Goal: Task Accomplishment & Management: Complete application form

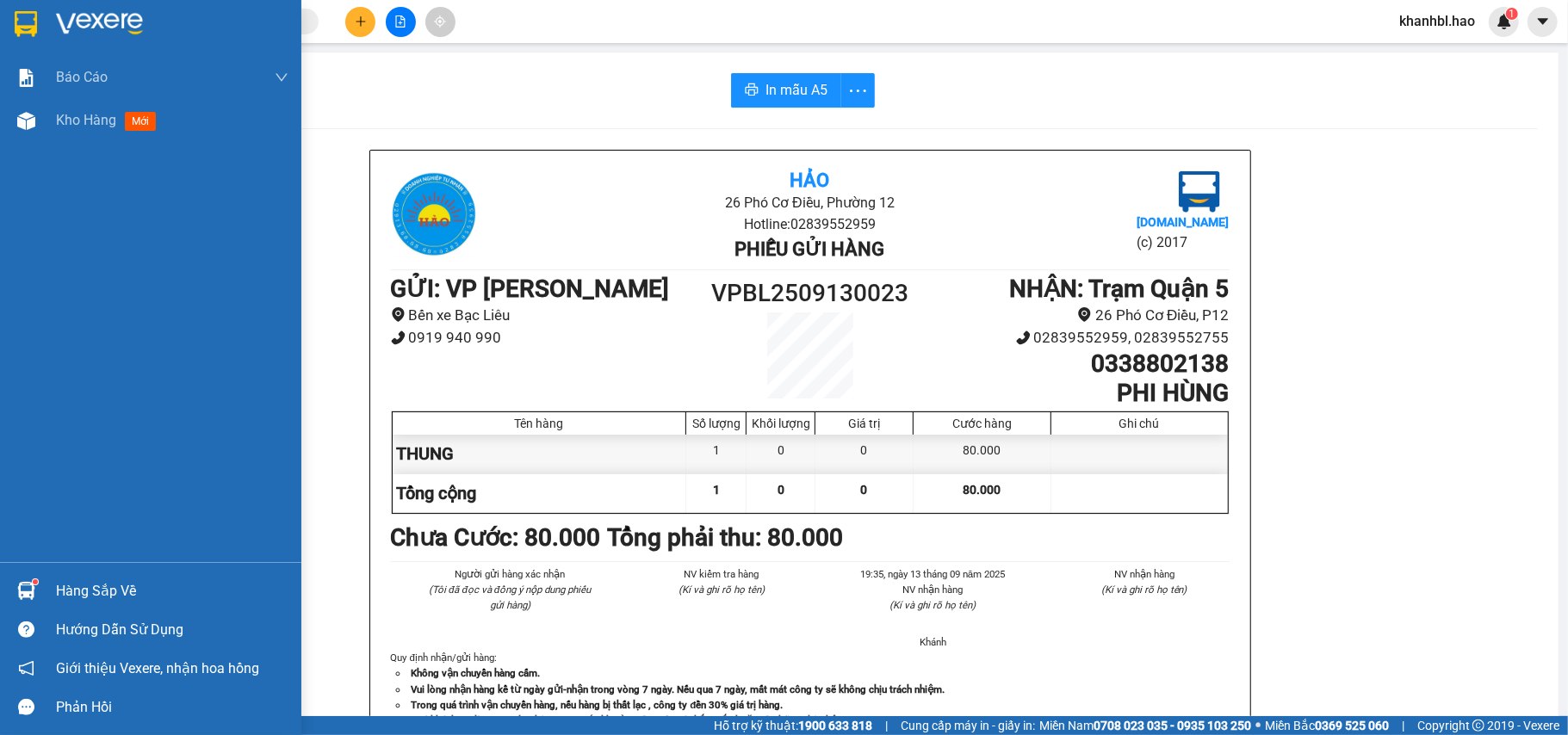
click at [26, 19] on img at bounding box center [25, 24] width 22 height 26
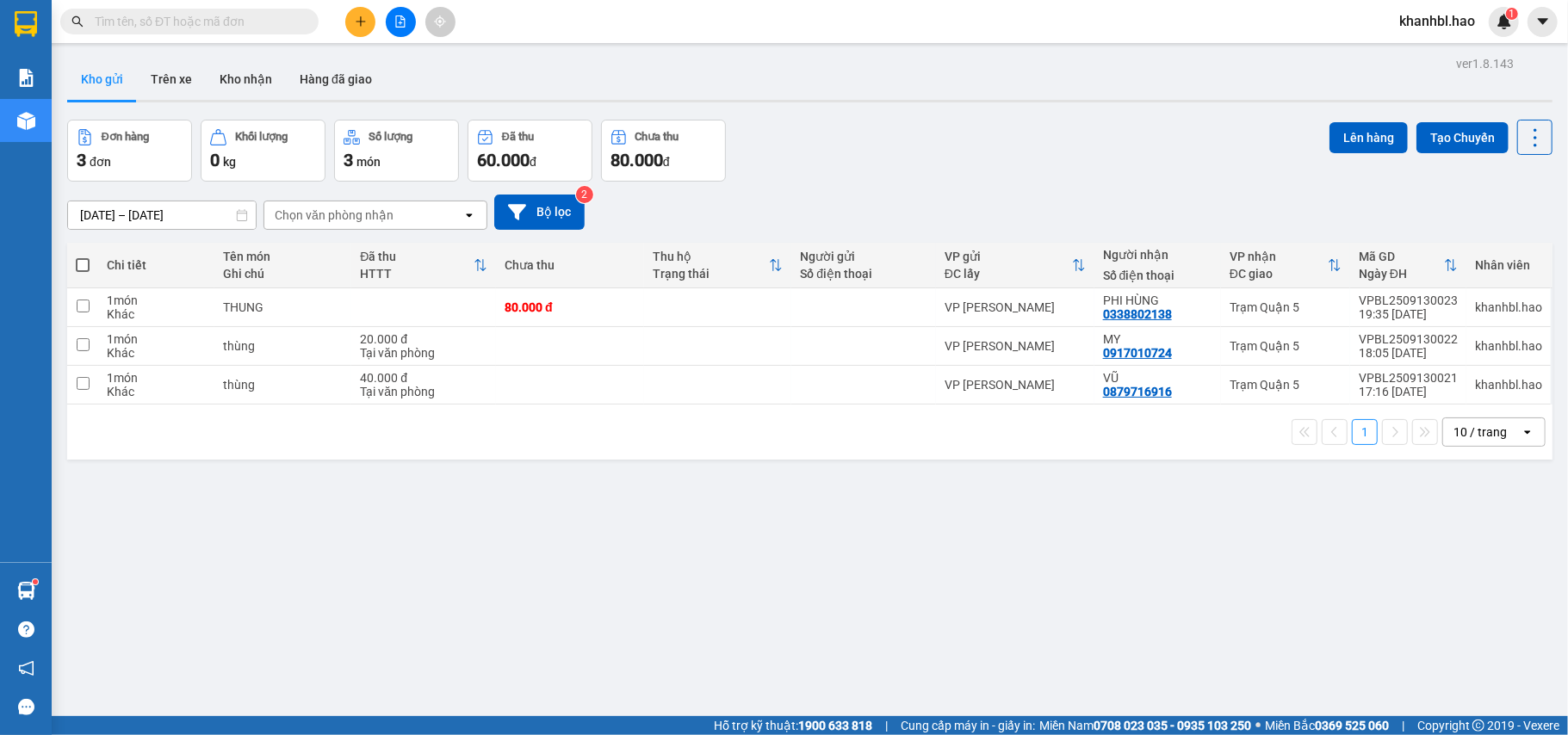
click at [78, 260] on span at bounding box center [82, 264] width 13 height 13
click at [82, 257] on input "checkbox" at bounding box center [82, 257] width 0 height 0
checkbox input "true"
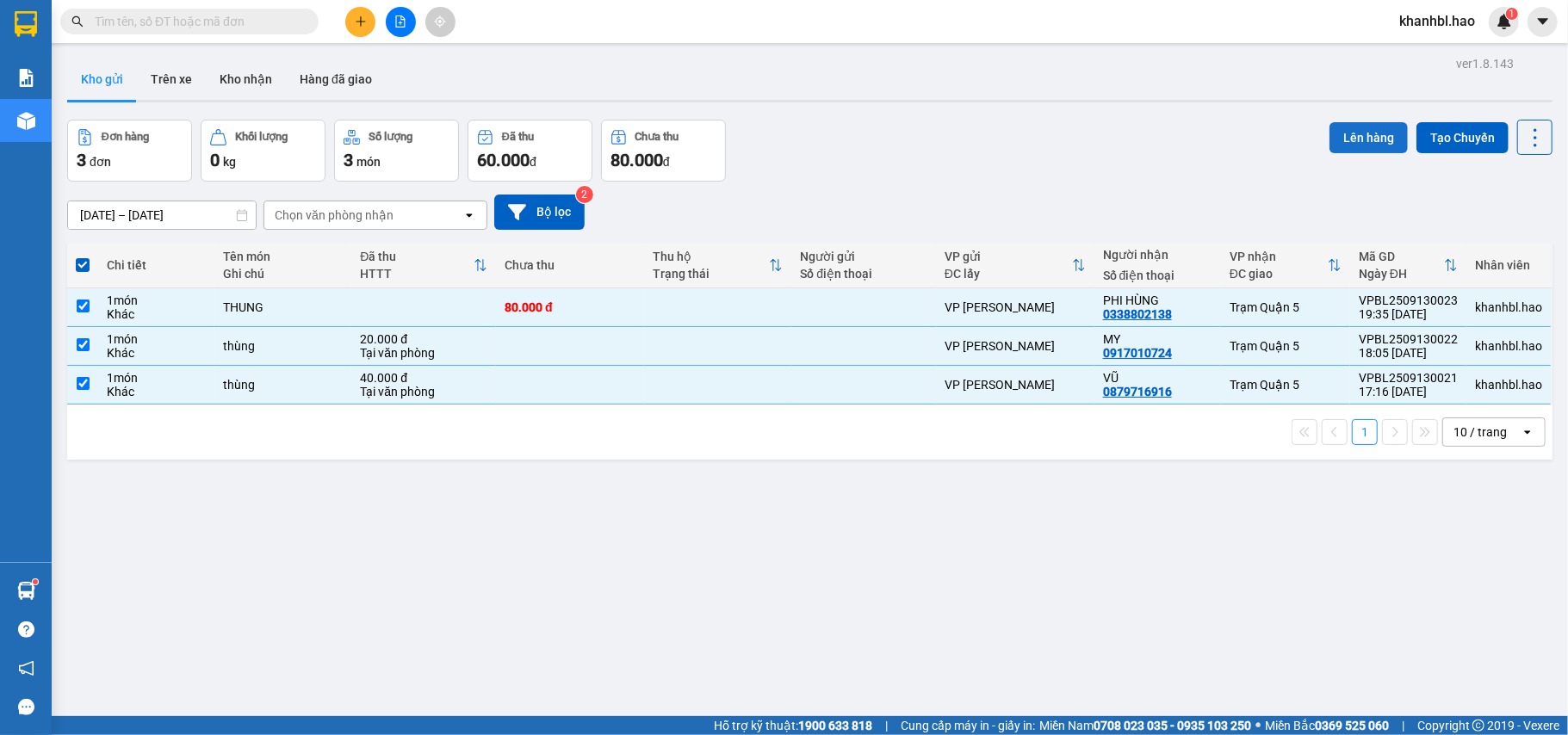
click at [1333, 129] on button "Lên hàng" at bounding box center [1369, 138] width 79 height 31
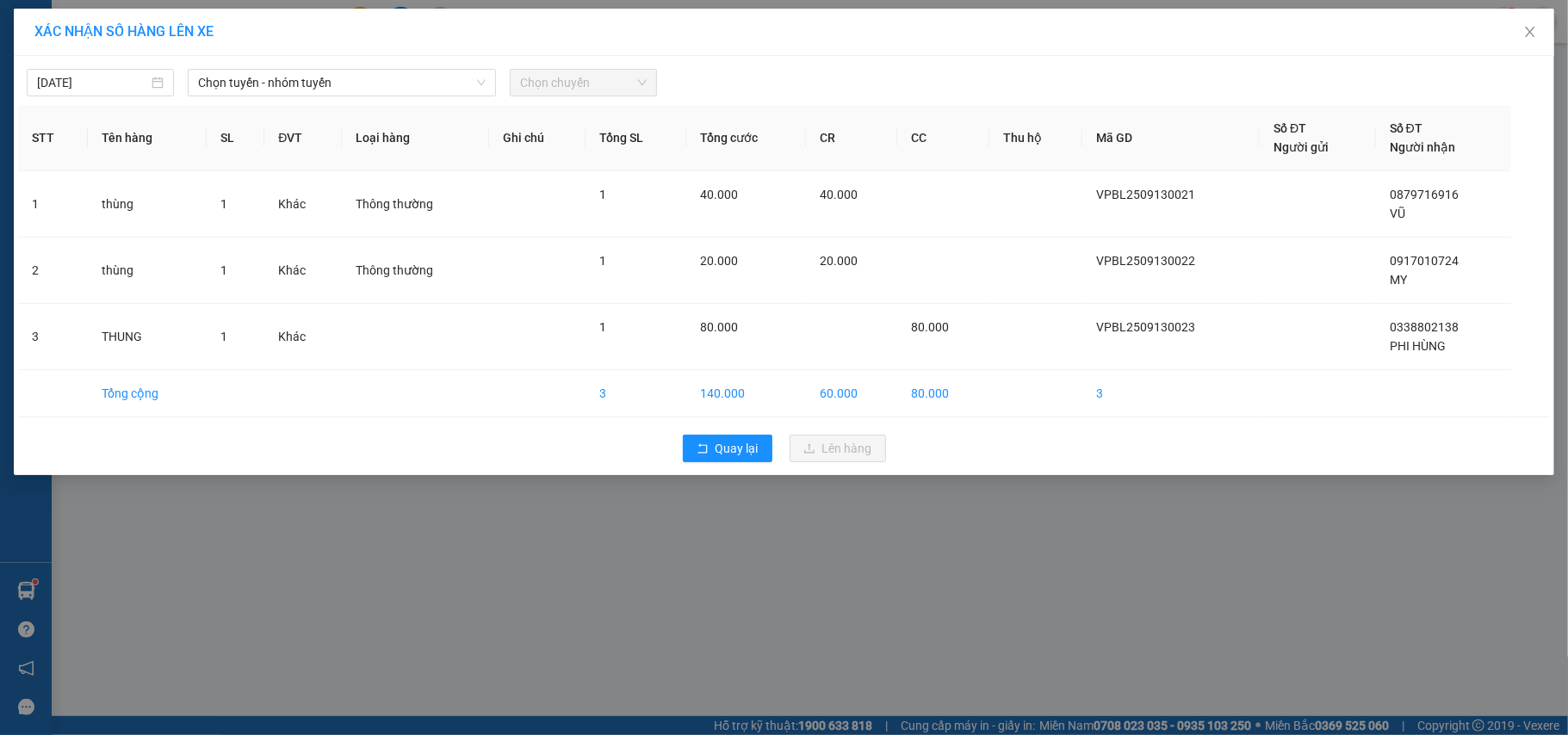
click at [290, 60] on div "[DATE] Chọn tuyến - nhóm tuyến Chọn chuyến" at bounding box center [784, 78] width 1532 height 36
click at [291, 90] on span "Chọn tuyến - nhóm tuyến" at bounding box center [341, 82] width 287 height 26
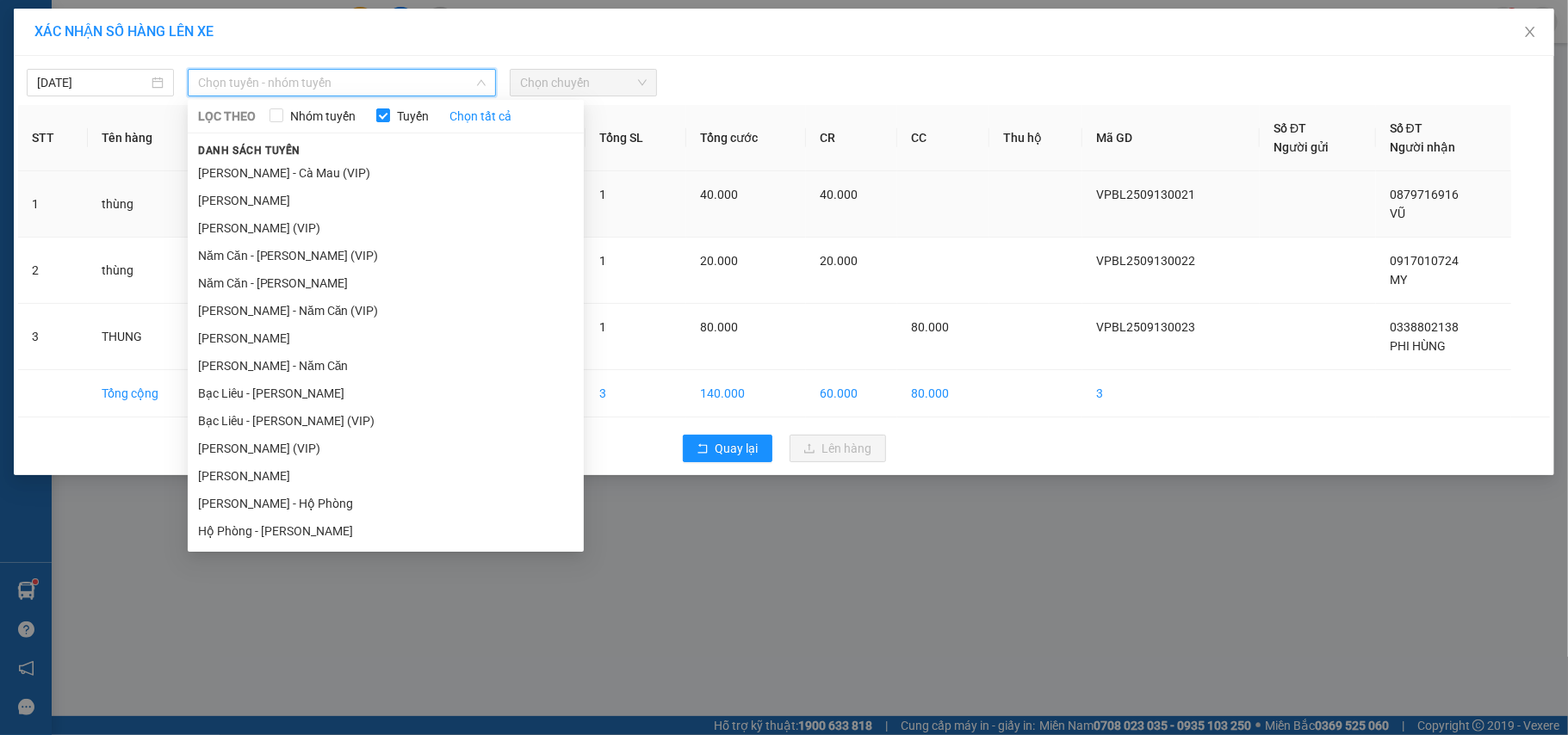
drag, startPoint x: 260, startPoint y: 208, endPoint x: 269, endPoint y: 203, distance: 10.3
click at [262, 207] on li "[PERSON_NAME]" at bounding box center [386, 201] width 396 height 28
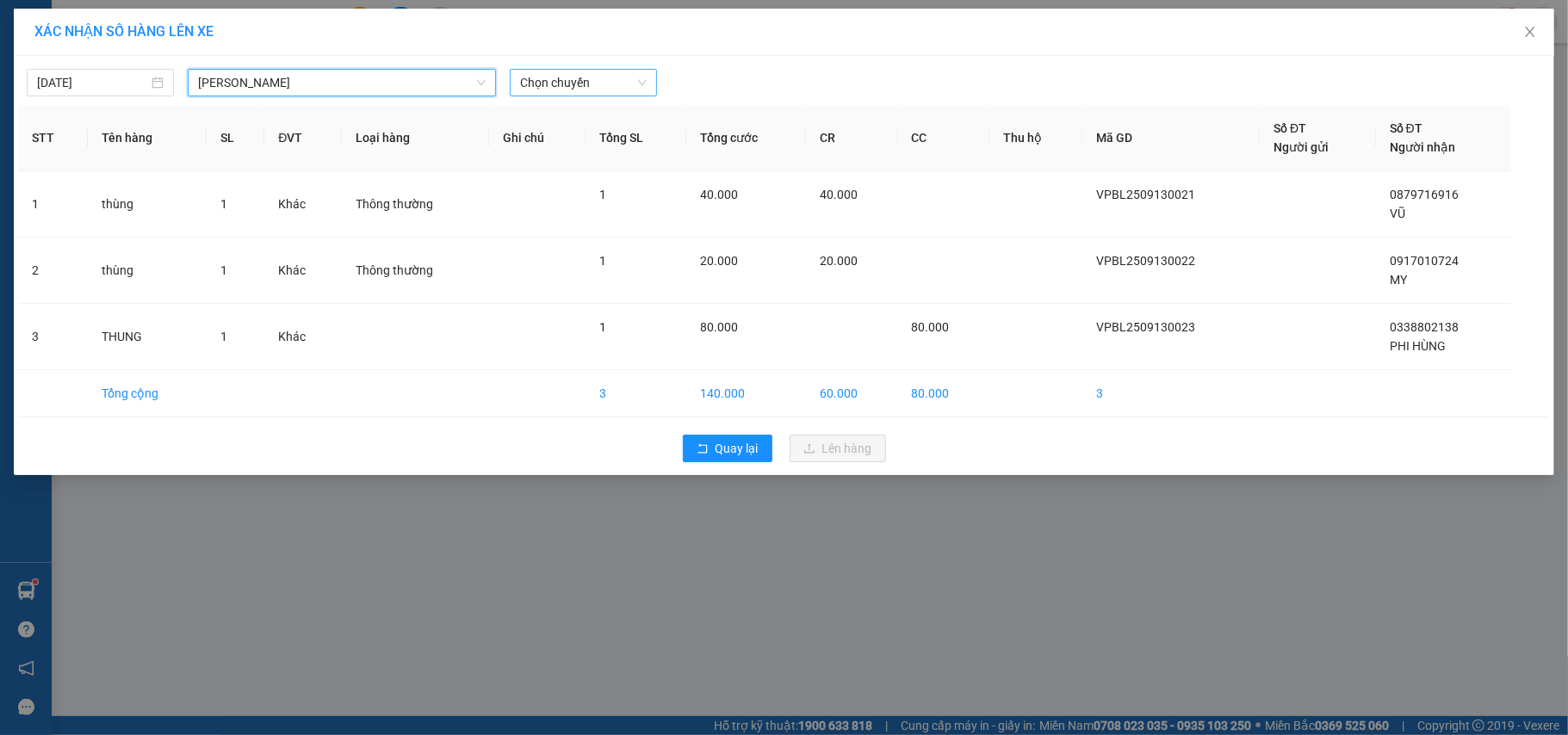
drag, startPoint x: 527, startPoint y: 93, endPoint x: 546, endPoint y: 84, distance: 21.0
click at [539, 90] on span "Chọn chuyến" at bounding box center [583, 82] width 126 height 26
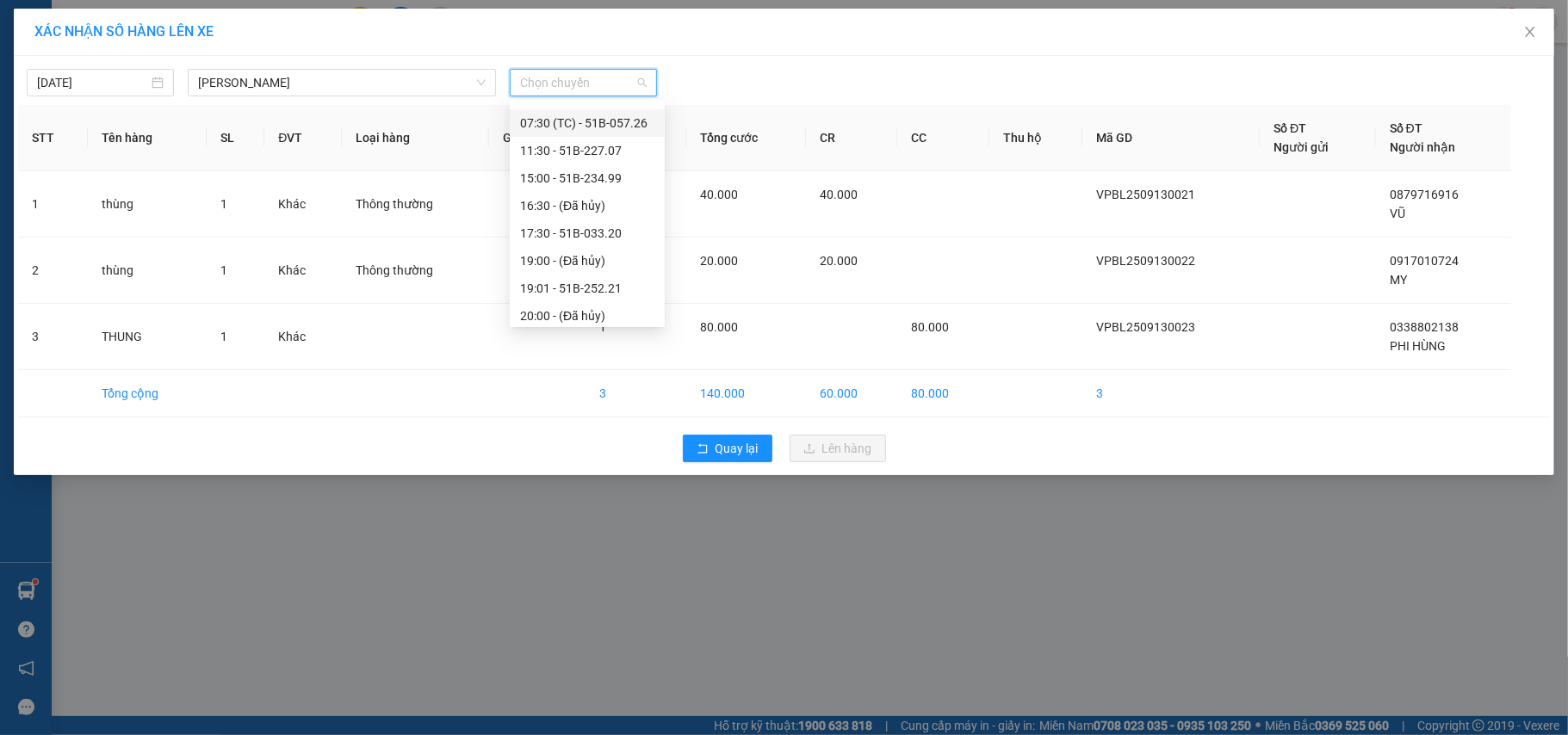
scroll to position [115, 0]
click at [612, 136] on div "15:00 - 51B-234.99" at bounding box center [587, 140] width 134 height 19
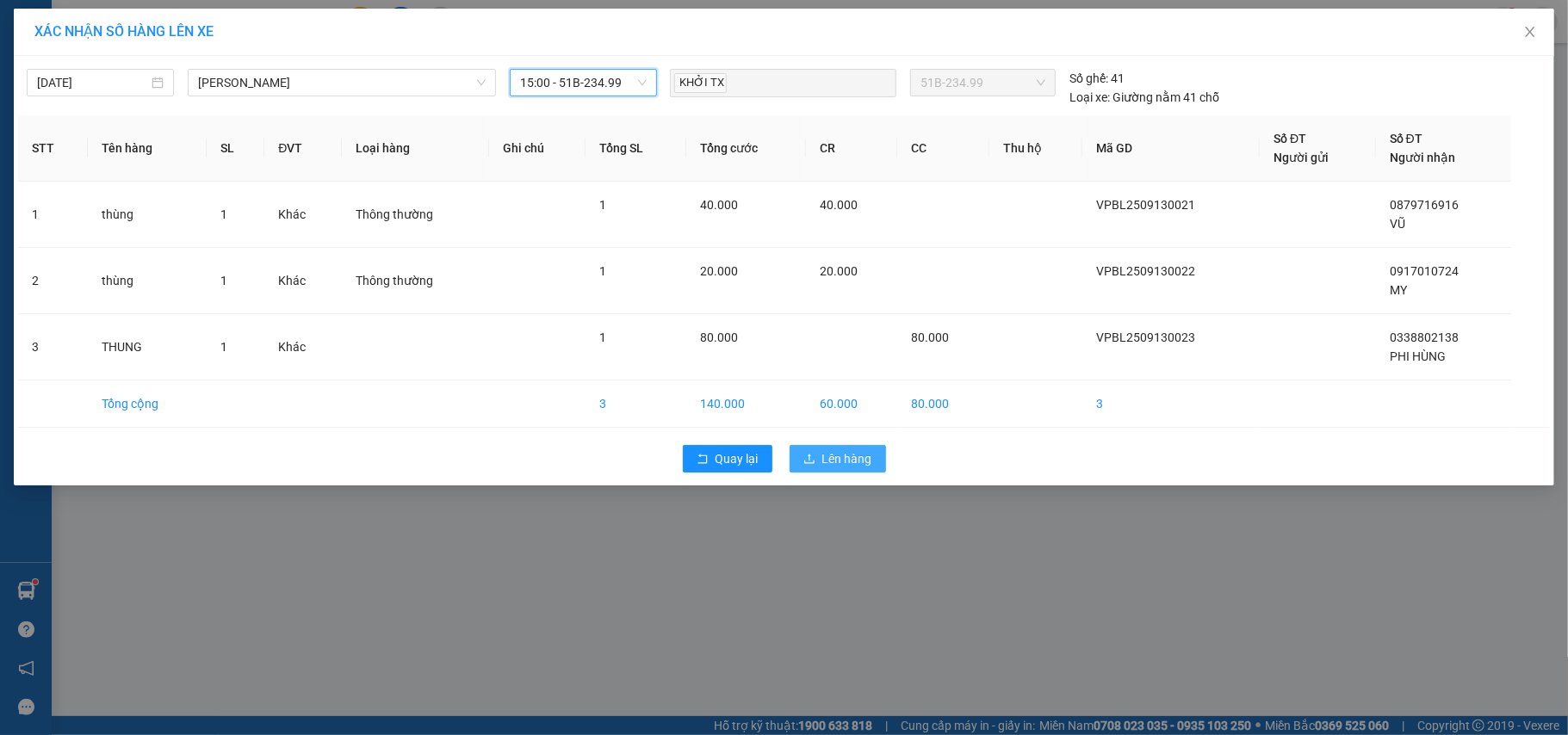
click at [842, 463] on span "Lên hàng" at bounding box center [847, 458] width 50 height 19
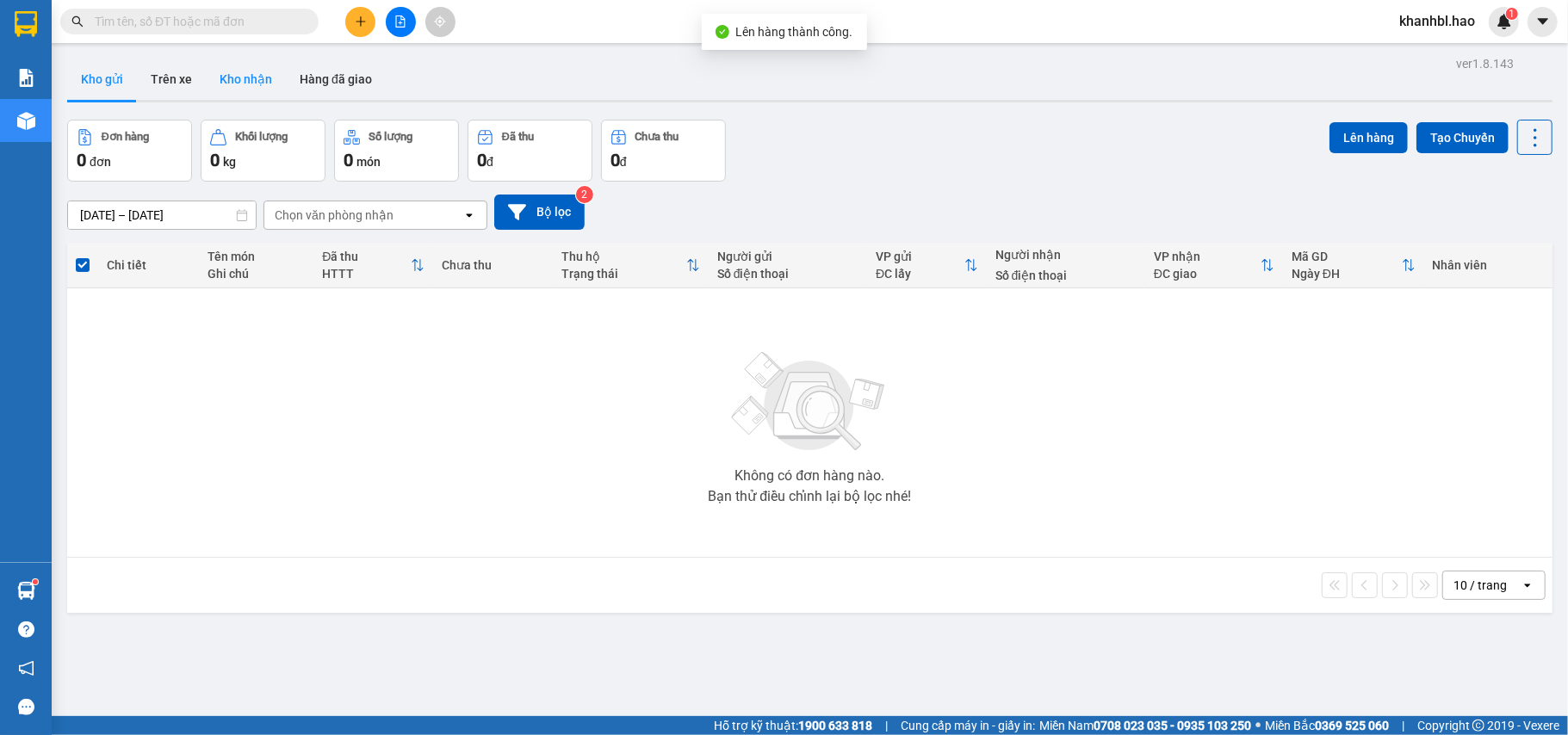
click at [236, 88] on button "Kho nhận" at bounding box center [245, 79] width 80 height 41
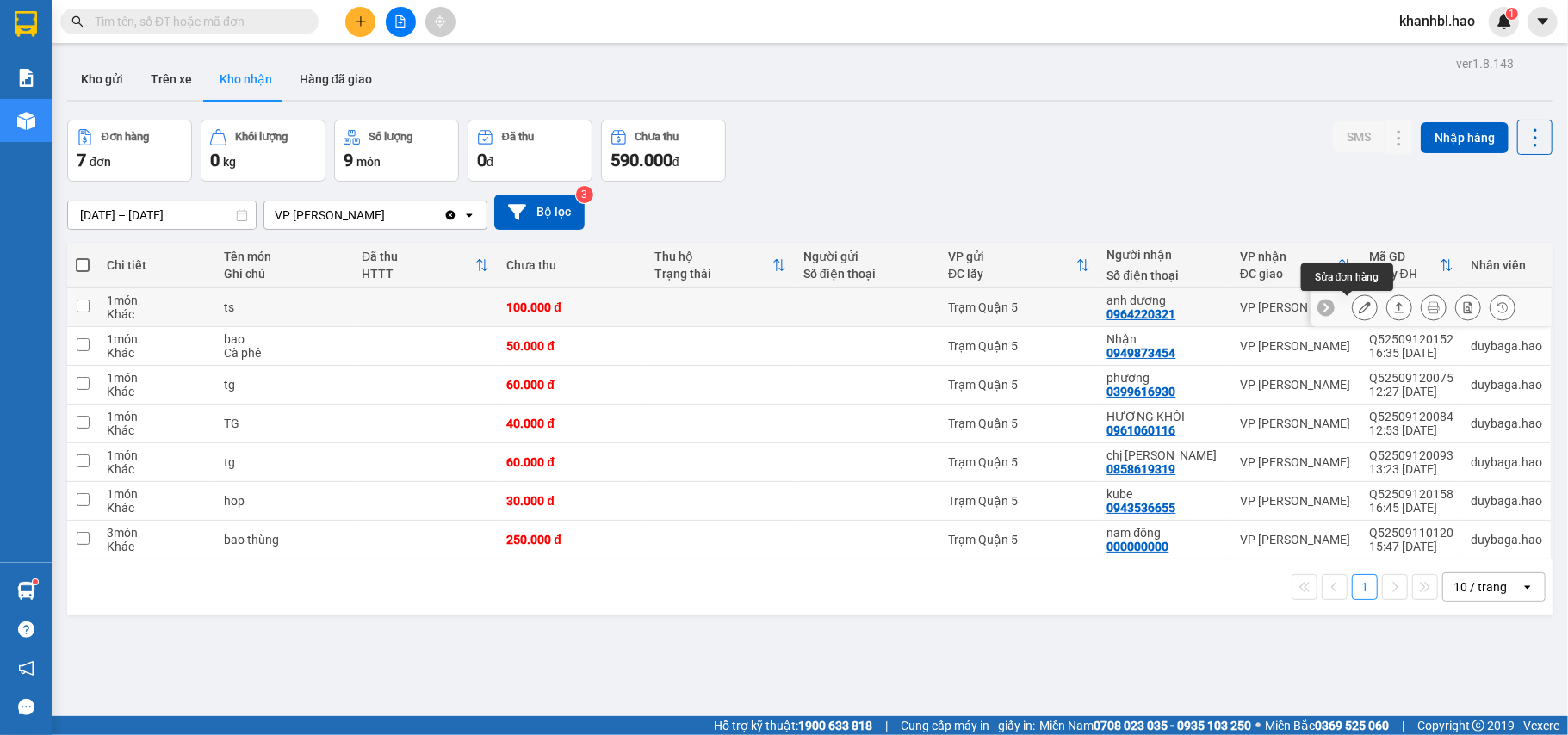
click at [1358, 311] on icon at bounding box center [1364, 307] width 12 height 12
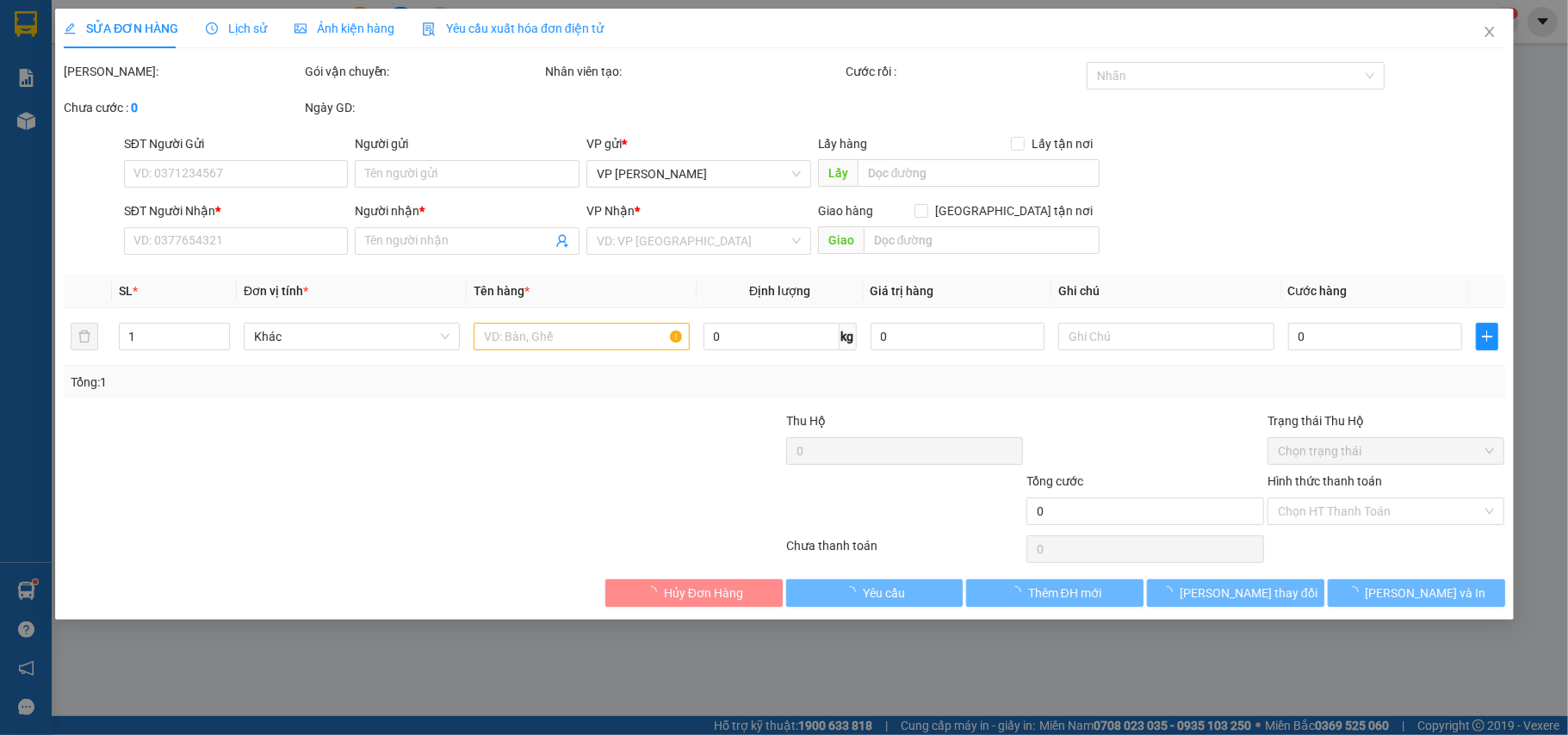
type input "0964220321"
type input "anh dương"
type input "100.000"
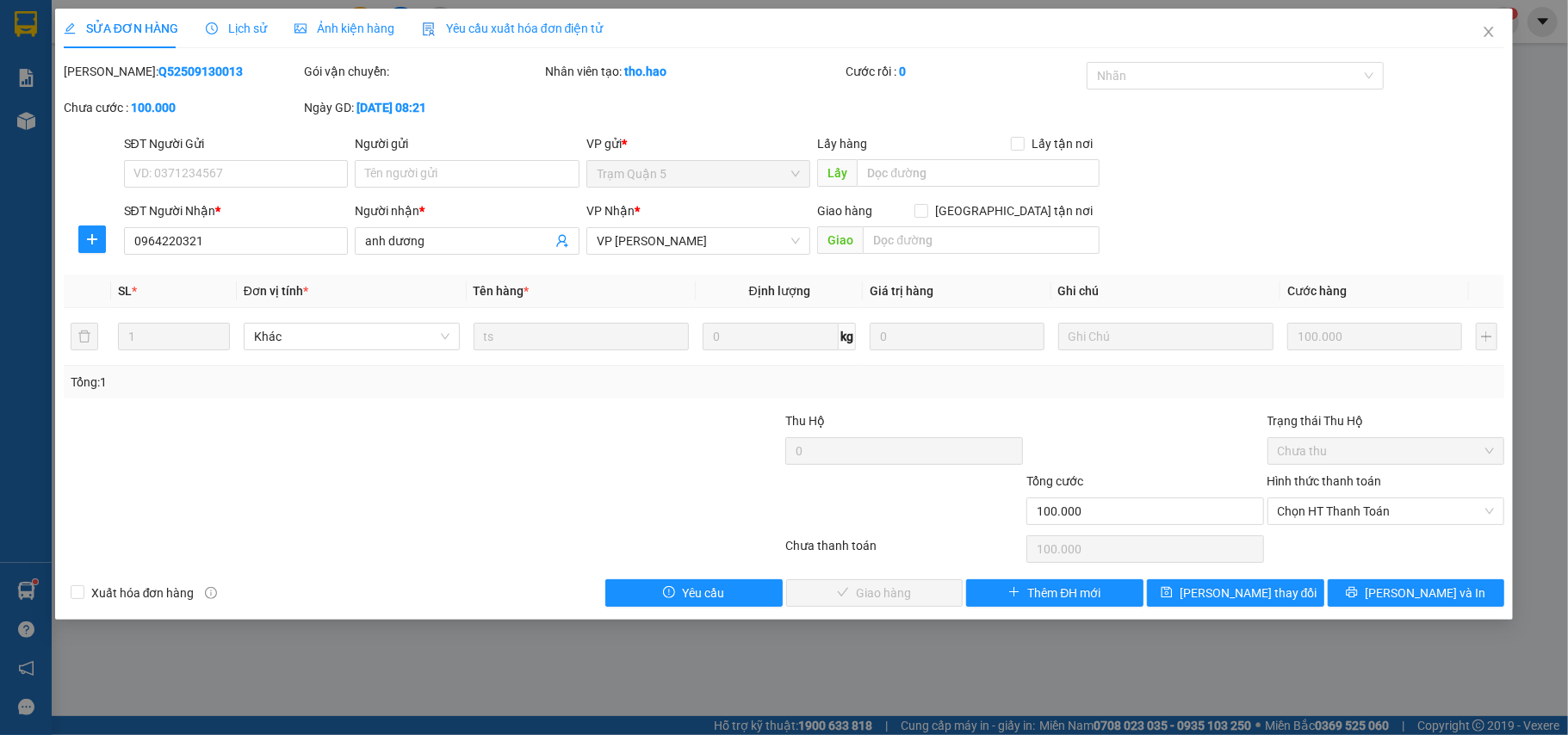
click at [348, 26] on span "Ảnh kiện hàng" at bounding box center [345, 28] width 100 height 13
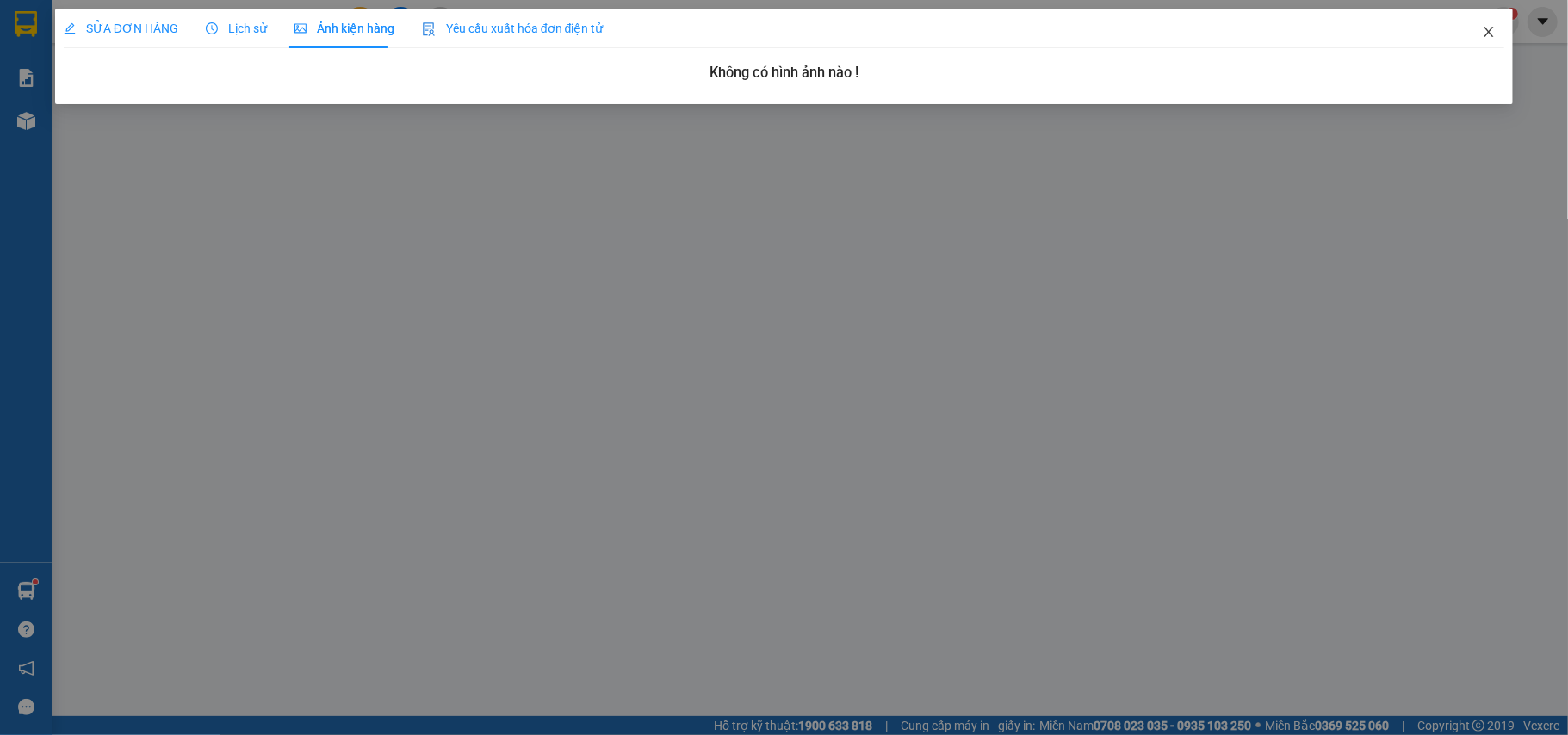
click at [1493, 29] on icon "close" at bounding box center [1489, 32] width 10 height 11
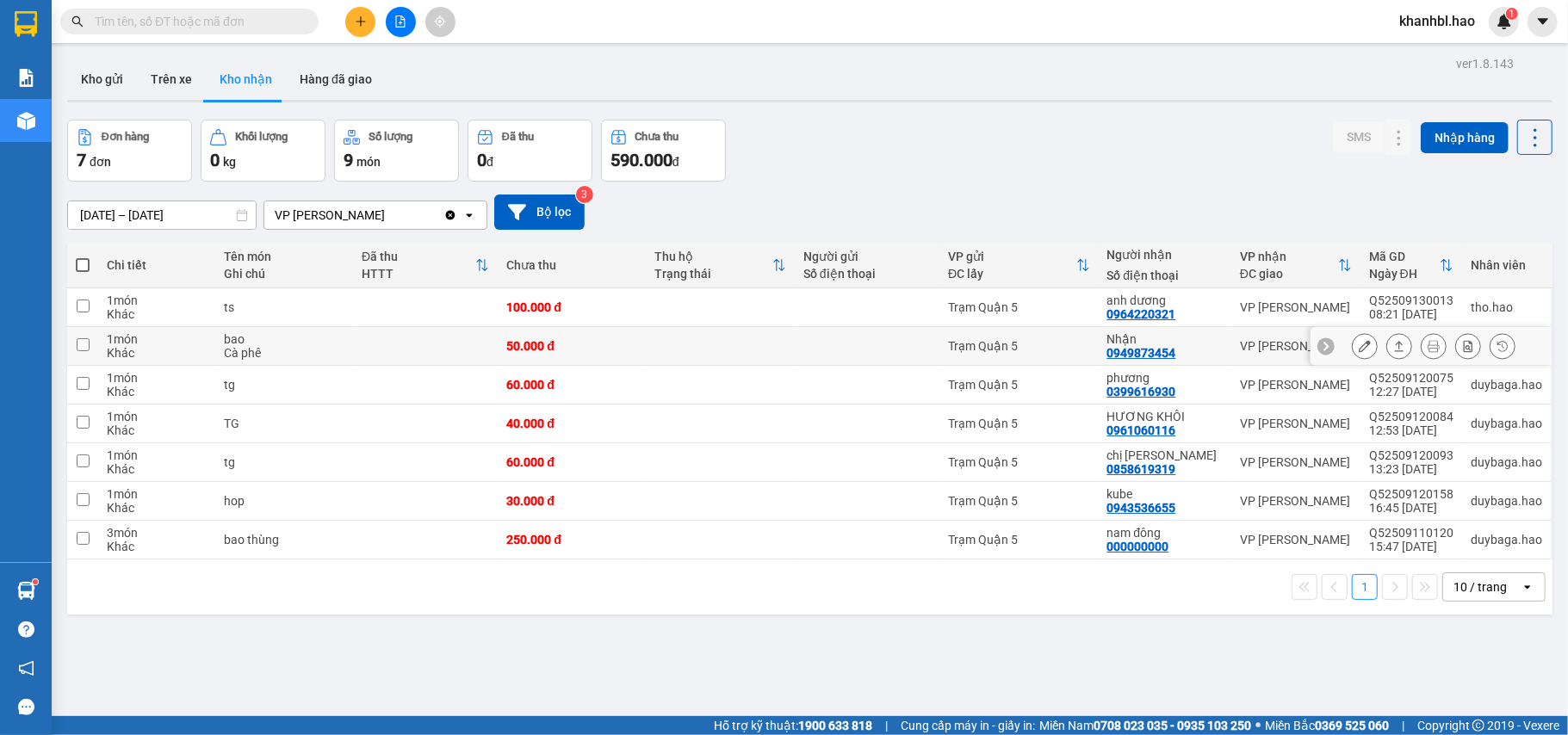
click at [1358, 345] on icon at bounding box center [1364, 346] width 12 height 12
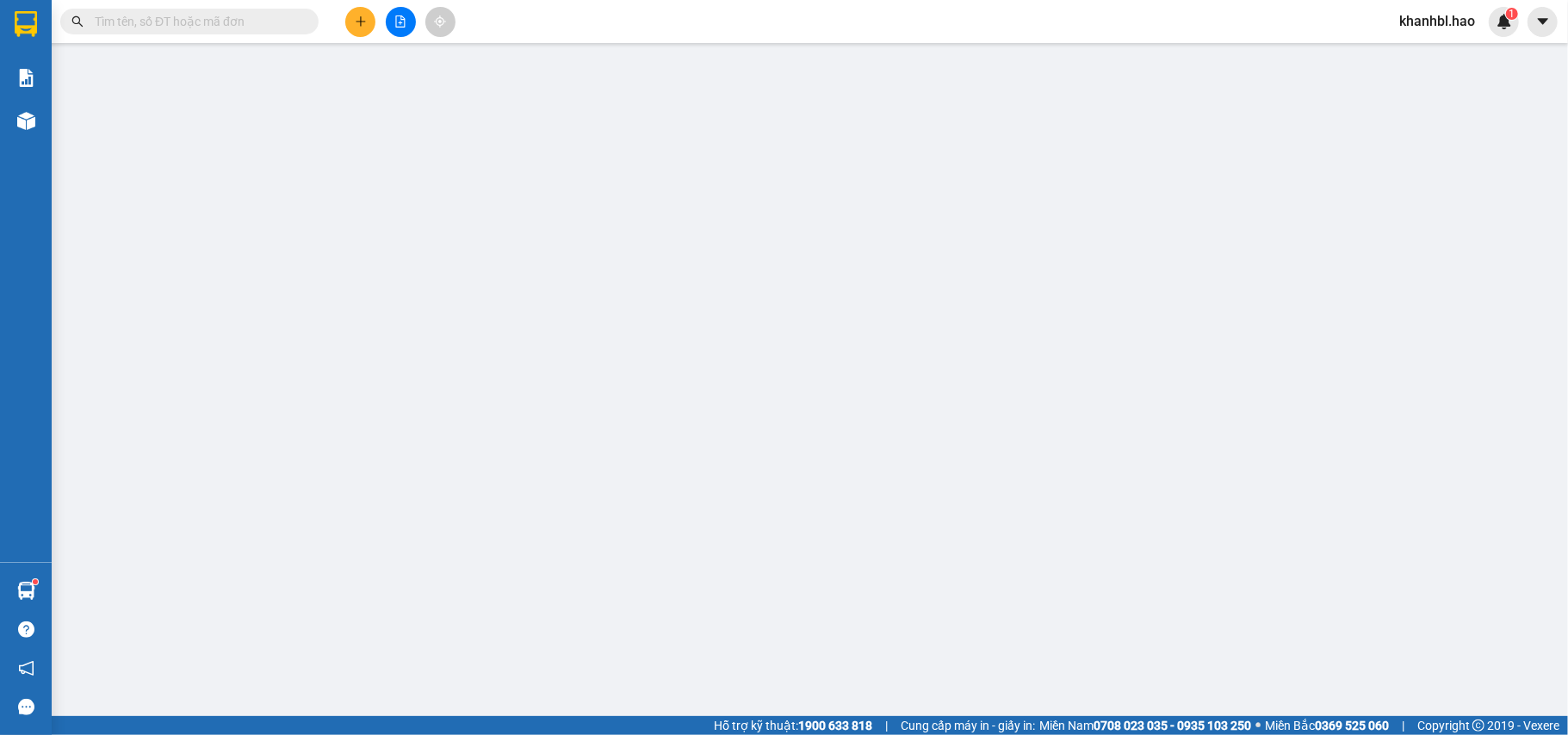
type input "0949873454"
type input "Nhận"
type input "50.000"
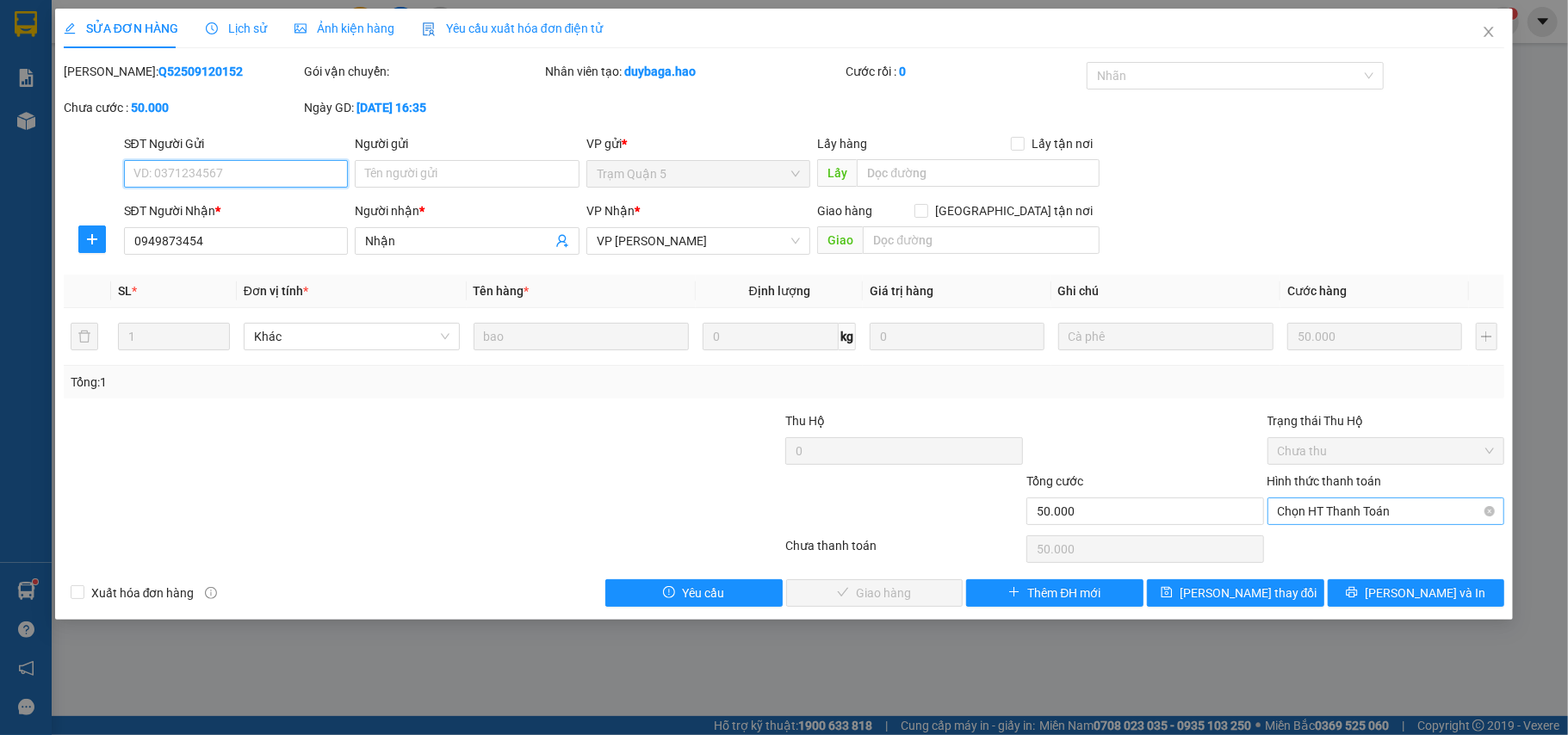
click at [1341, 513] on span "Chọn HT Thanh Toán" at bounding box center [1386, 511] width 217 height 26
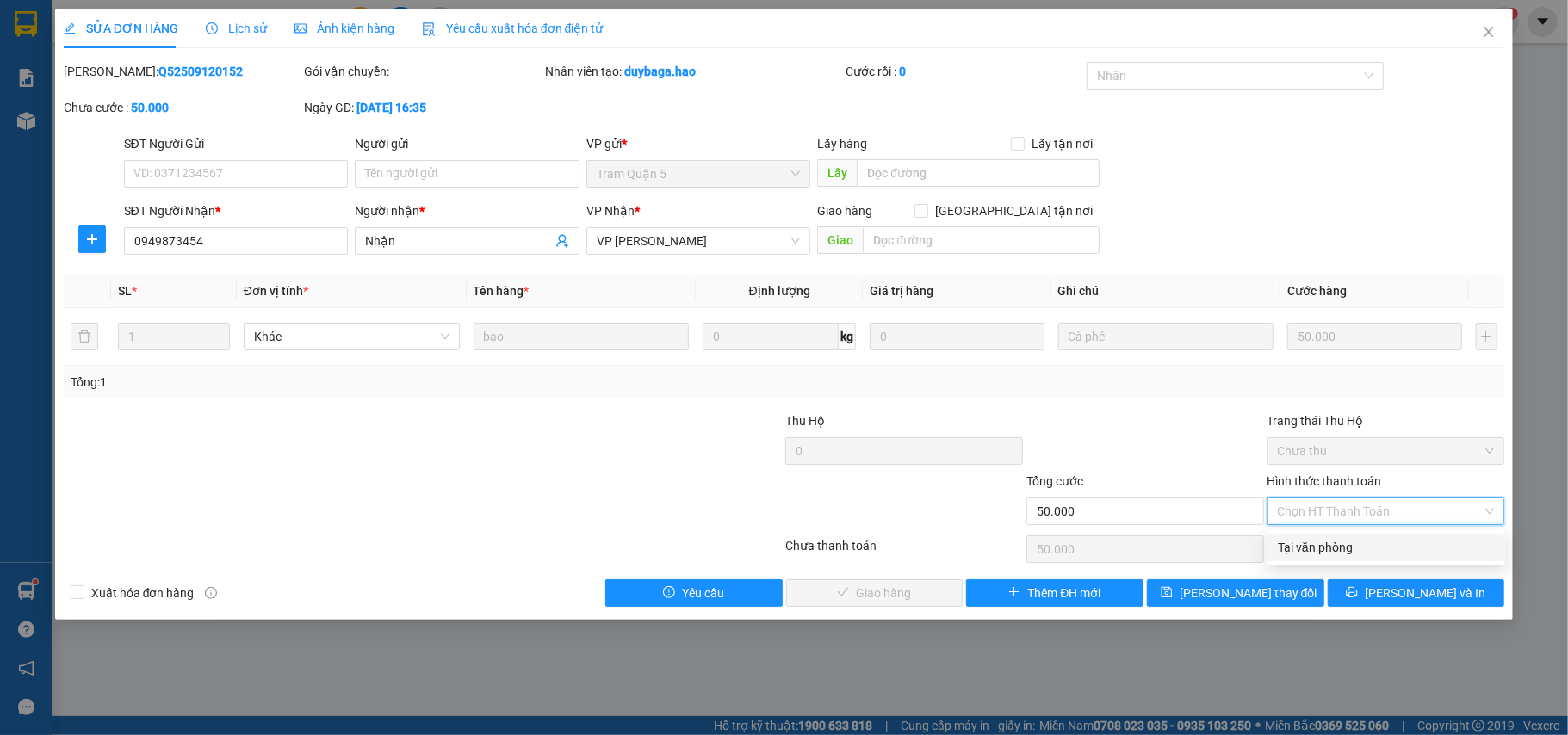
click at [1324, 549] on div "Tại văn phòng" at bounding box center [1386, 547] width 217 height 19
type input "0"
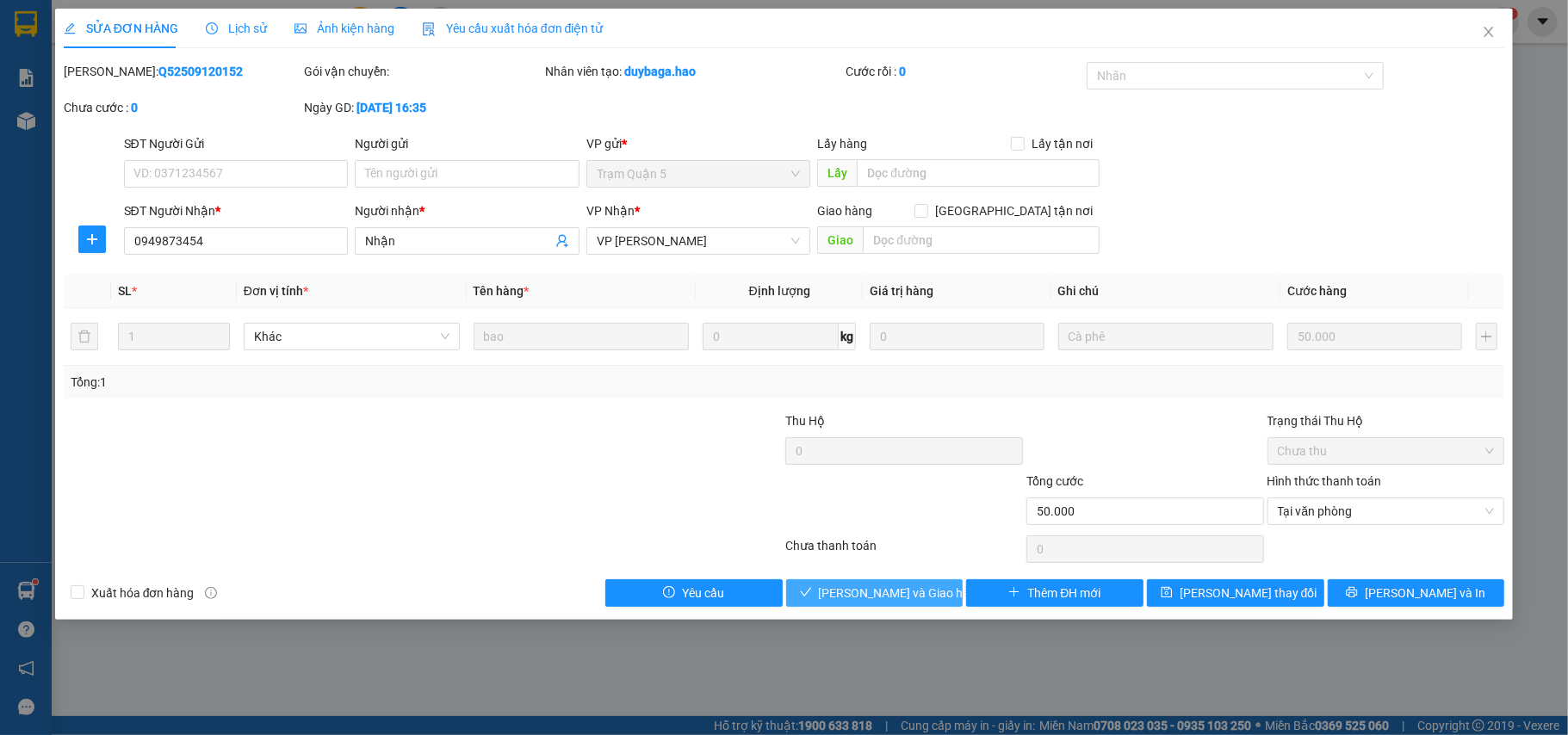
click at [931, 603] on button "[PERSON_NAME] và Giao hàng" at bounding box center [875, 593] width 177 height 28
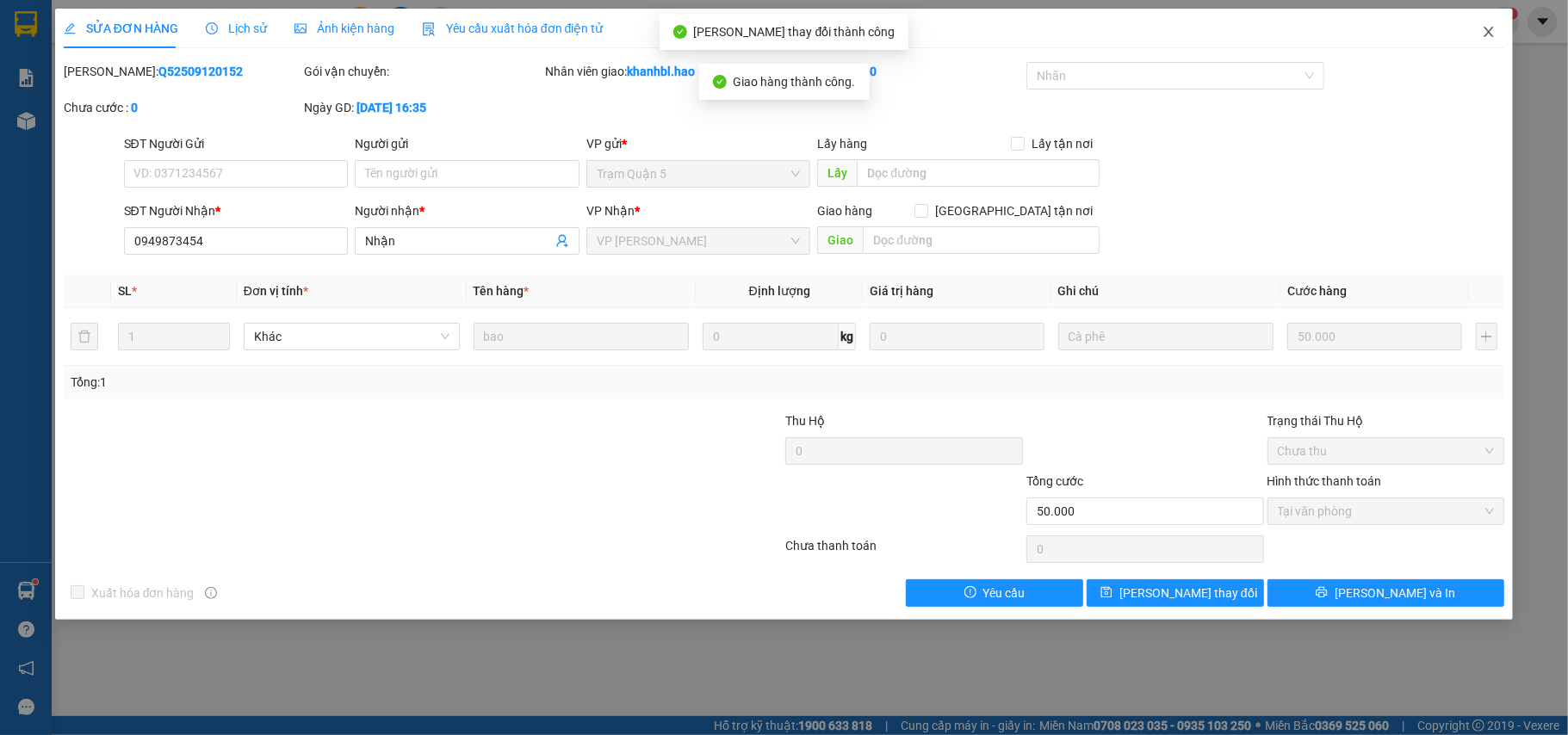
click at [1498, 34] on span "Close" at bounding box center [1489, 33] width 48 height 48
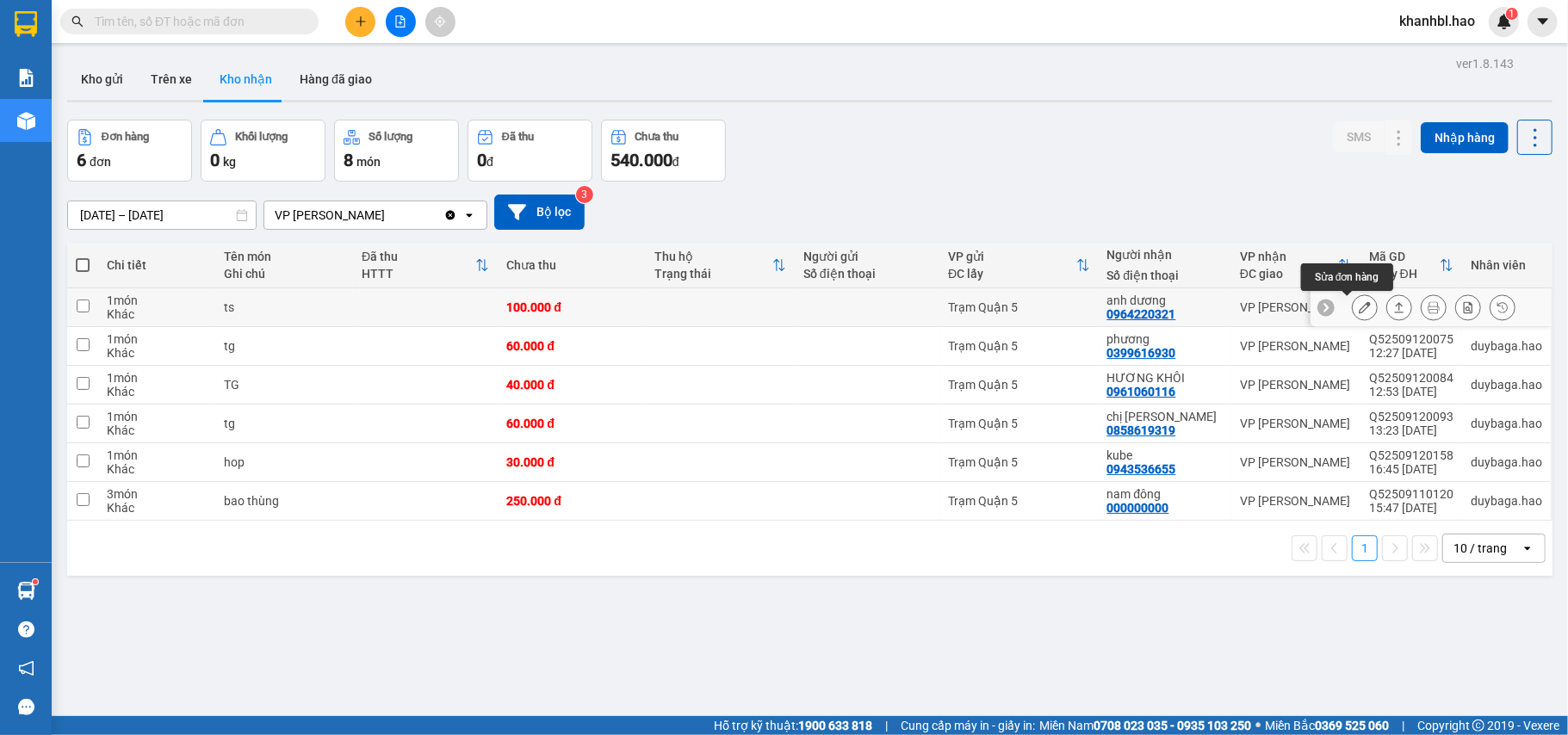
click at [1358, 313] on icon at bounding box center [1364, 307] width 12 height 12
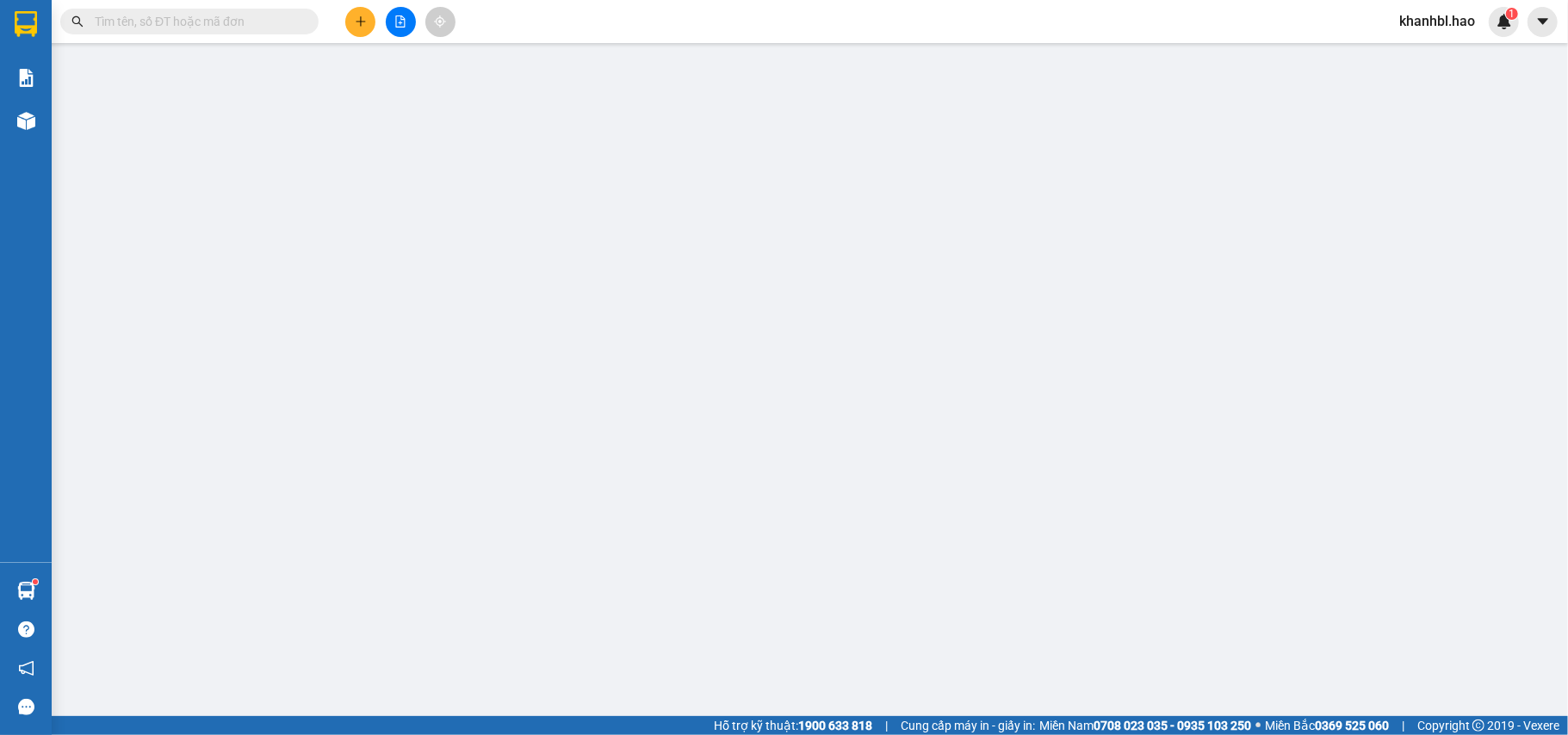
type input "0964220321"
type input "anh dương"
type input "100.000"
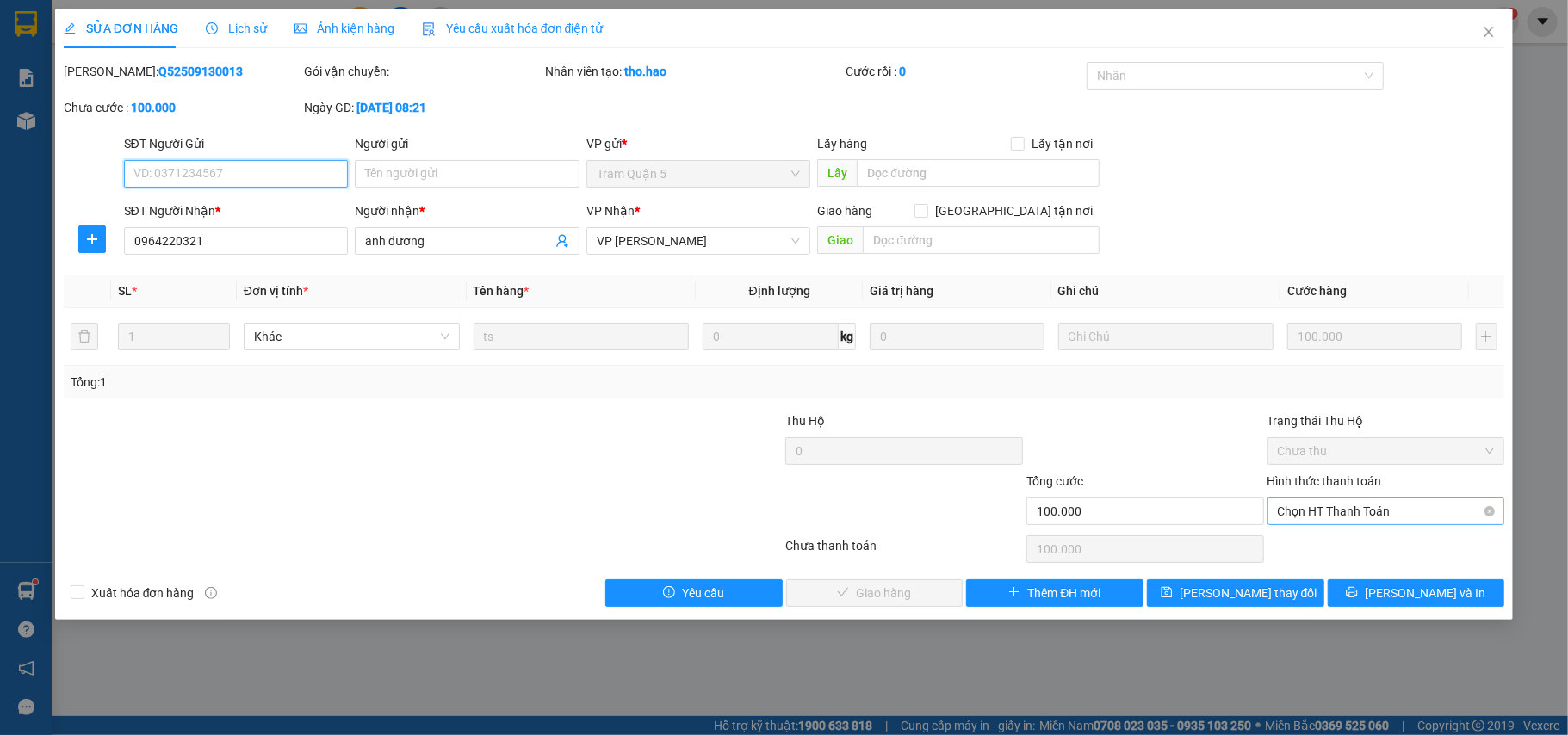
click at [1392, 517] on span "Chọn HT Thanh Toán" at bounding box center [1386, 511] width 217 height 26
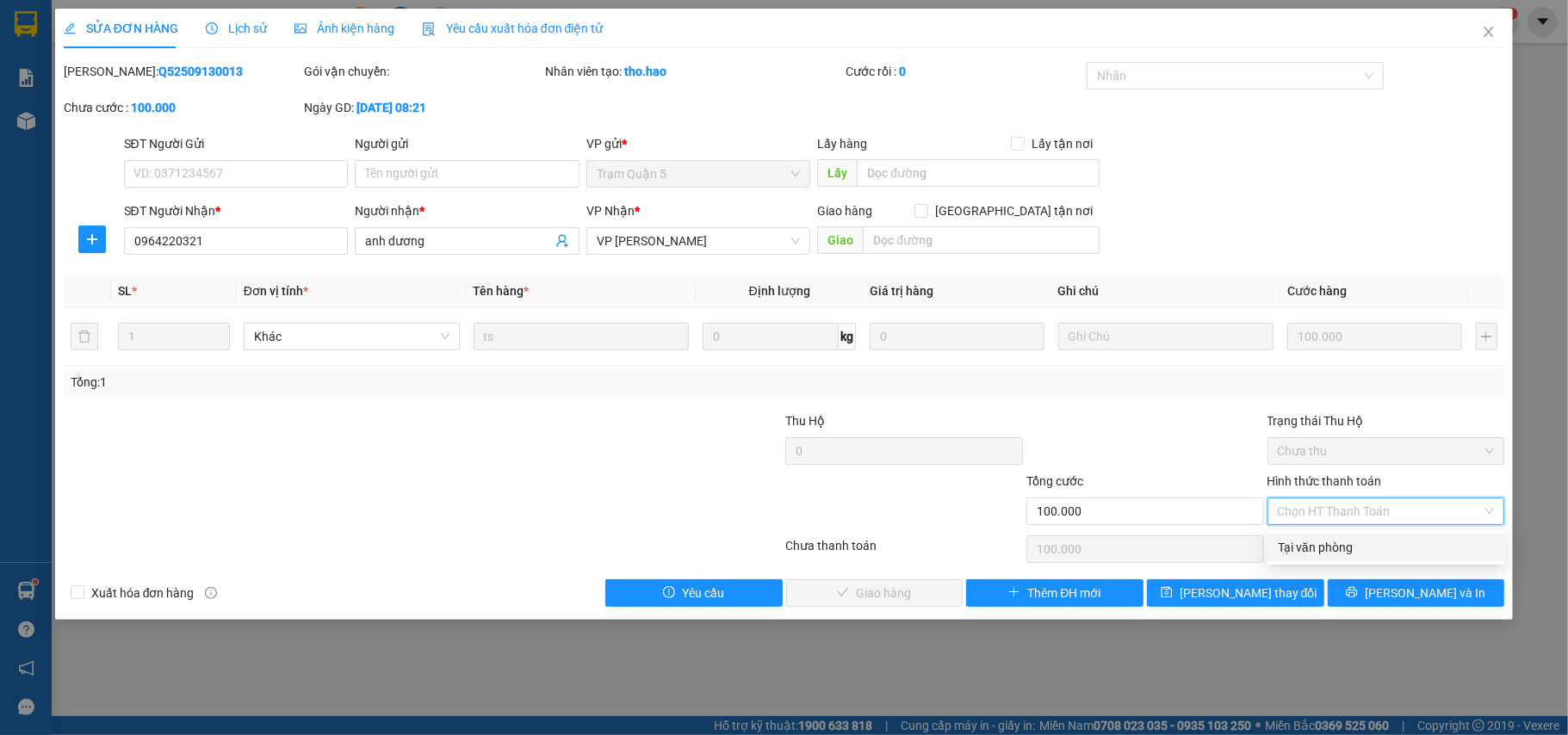
drag, startPoint x: 1348, startPoint y: 548, endPoint x: 1317, endPoint y: 554, distance: 31.6
click at [1344, 550] on div "Tại văn phòng" at bounding box center [1386, 547] width 217 height 19
type input "0"
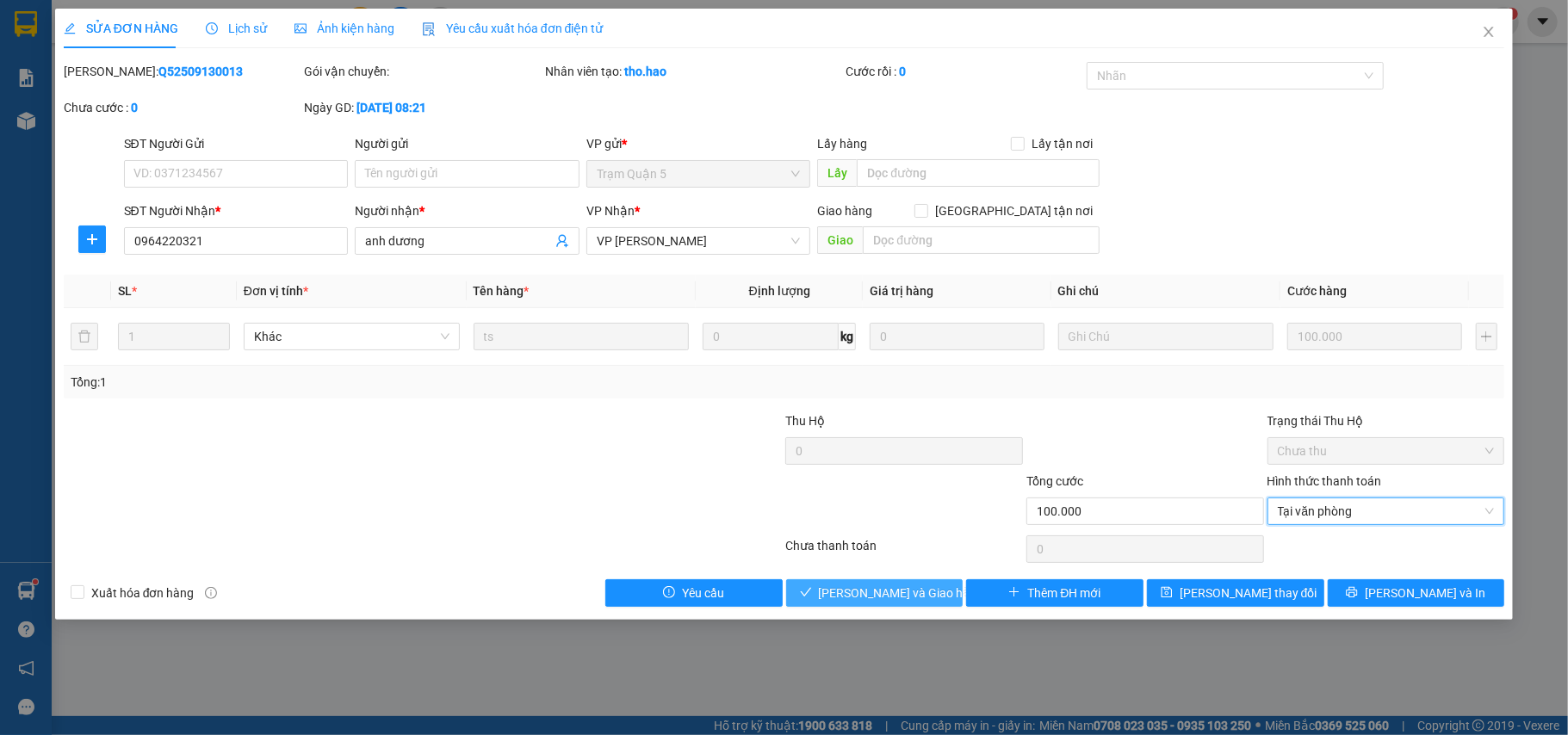
click at [854, 597] on span "[PERSON_NAME] và Giao hàng" at bounding box center [902, 593] width 166 height 19
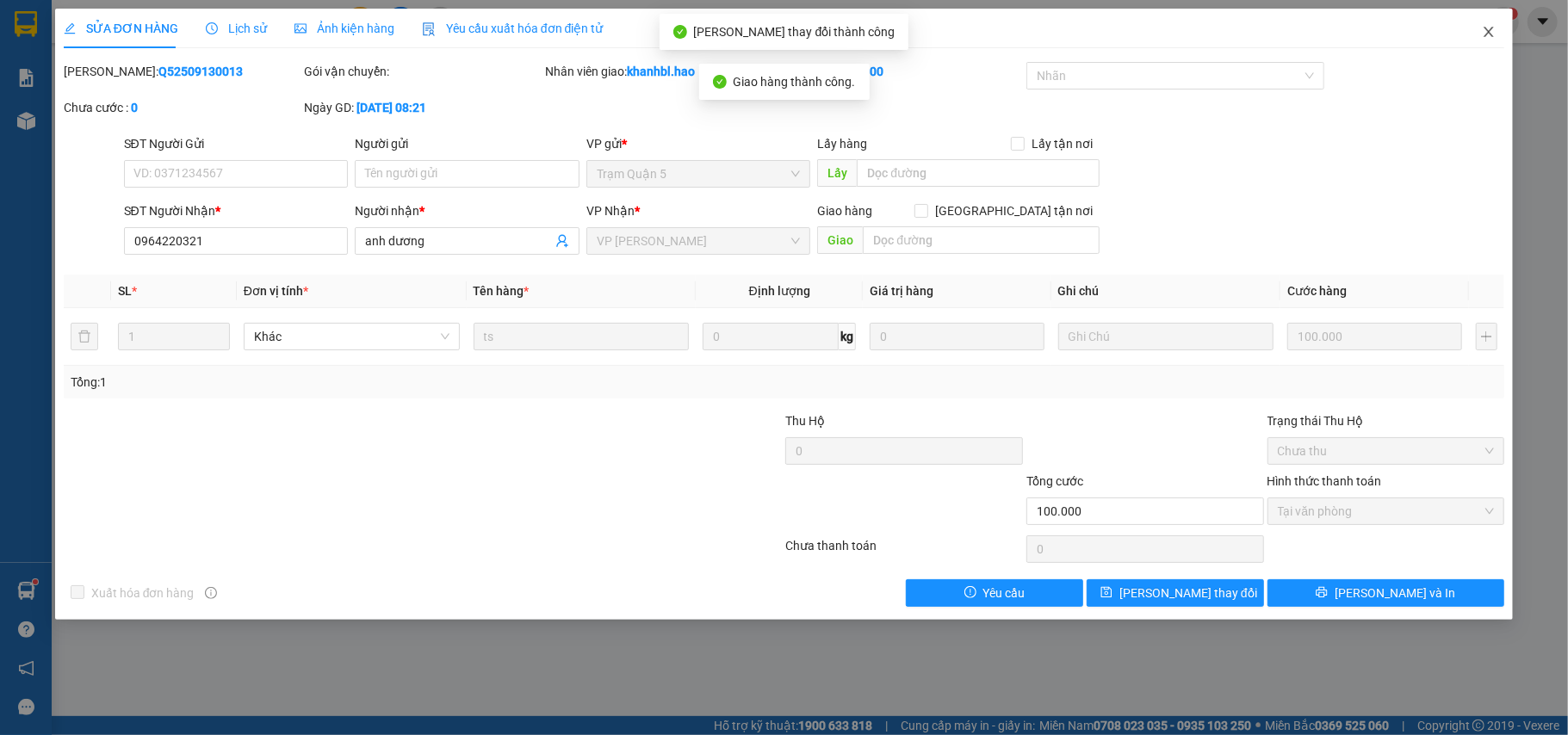
click at [1492, 28] on icon "close" at bounding box center [1488, 31] width 13 height 13
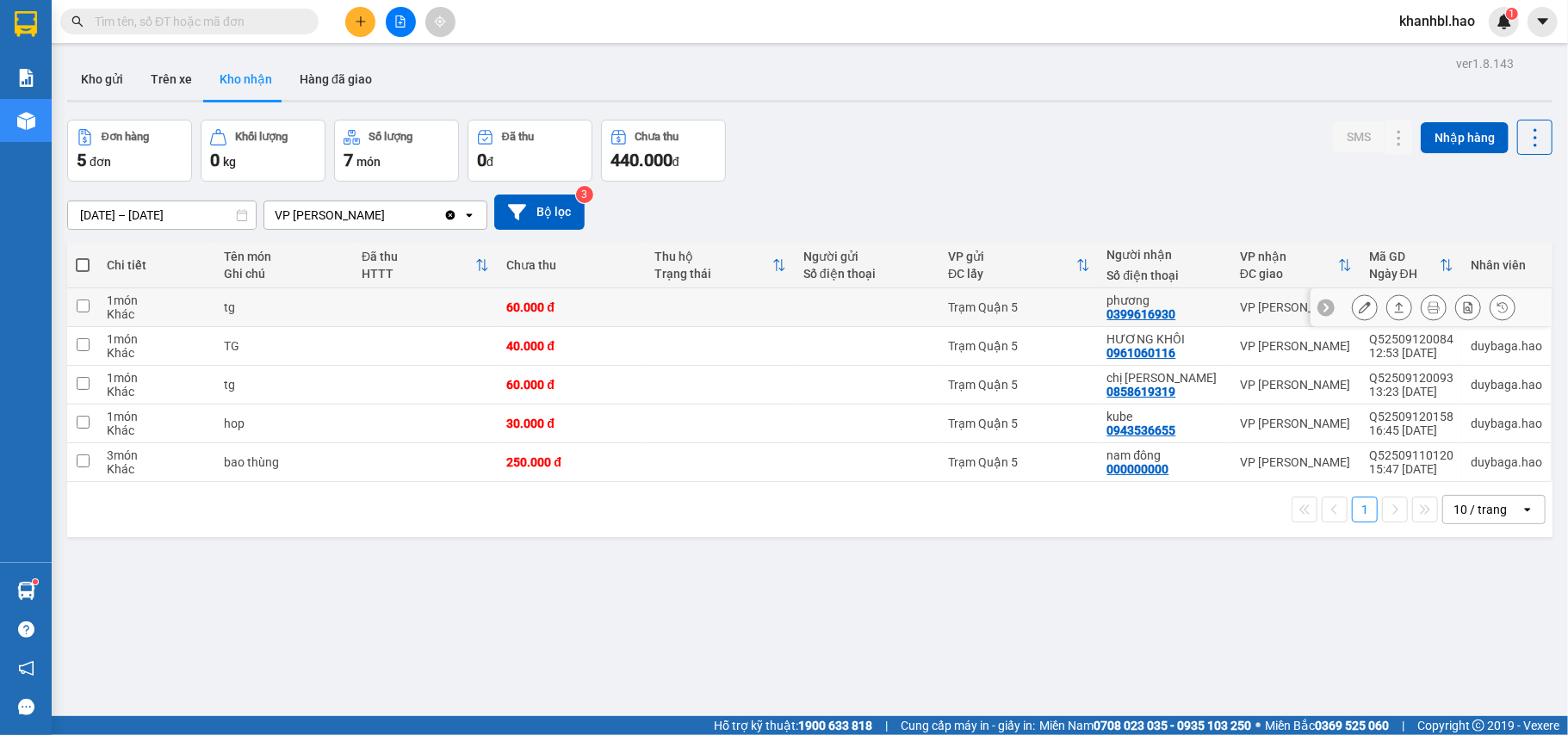
click at [1358, 310] on icon at bounding box center [1364, 307] width 12 height 12
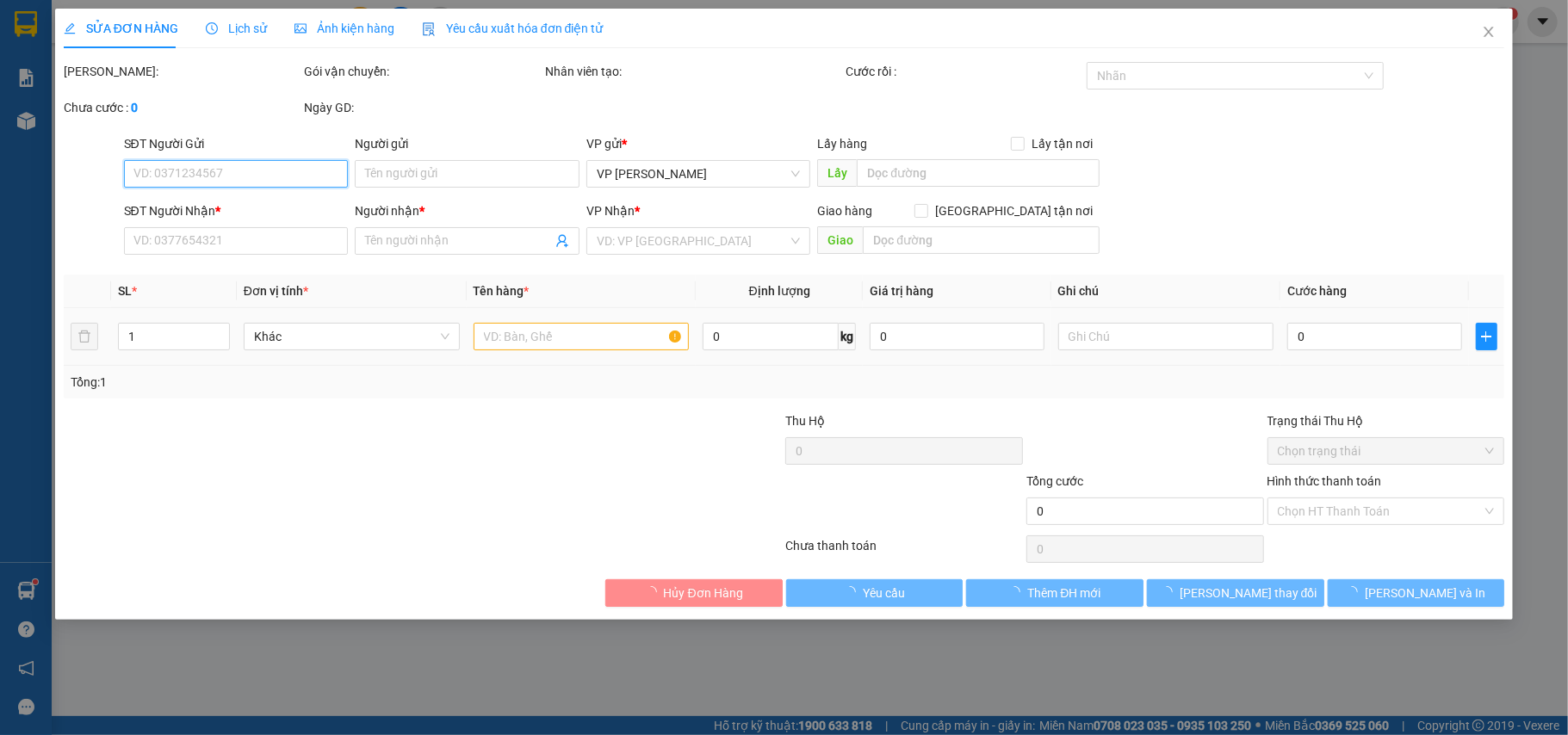
type input "0399616930"
type input "phương"
type input "60.000"
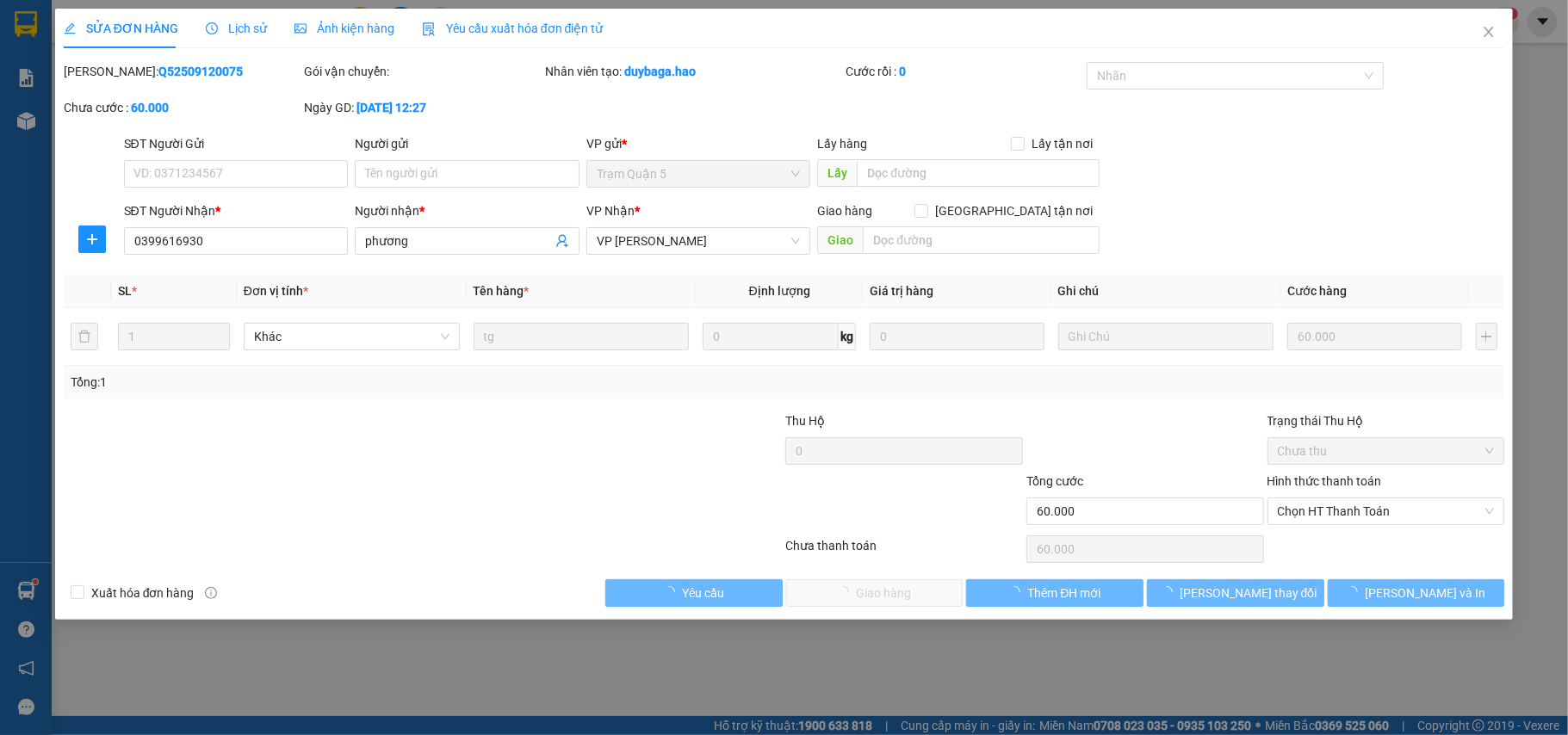
click at [319, 17] on div "Ảnh kiện hàng" at bounding box center [345, 29] width 100 height 39
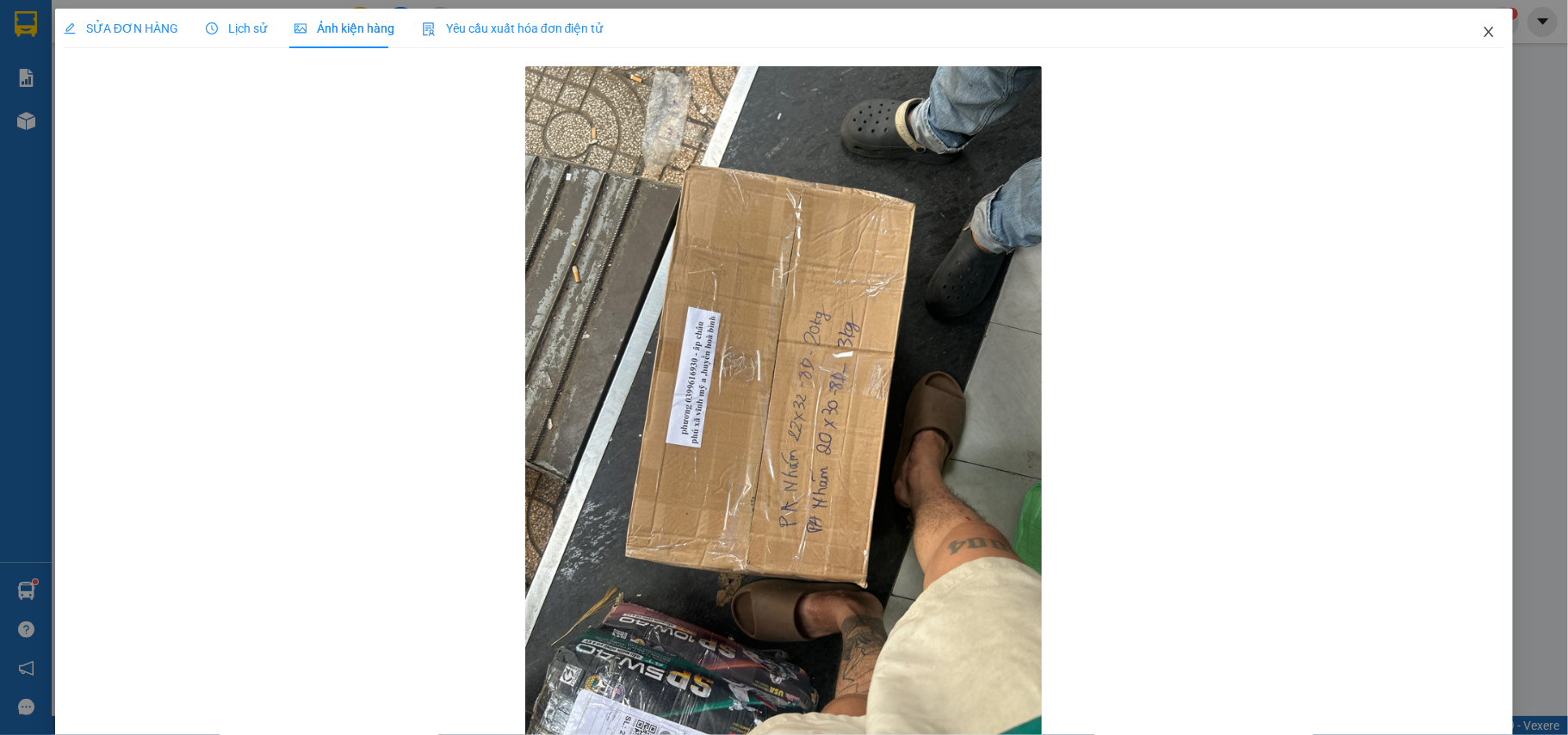
click at [1482, 33] on icon "close" at bounding box center [1488, 31] width 13 height 13
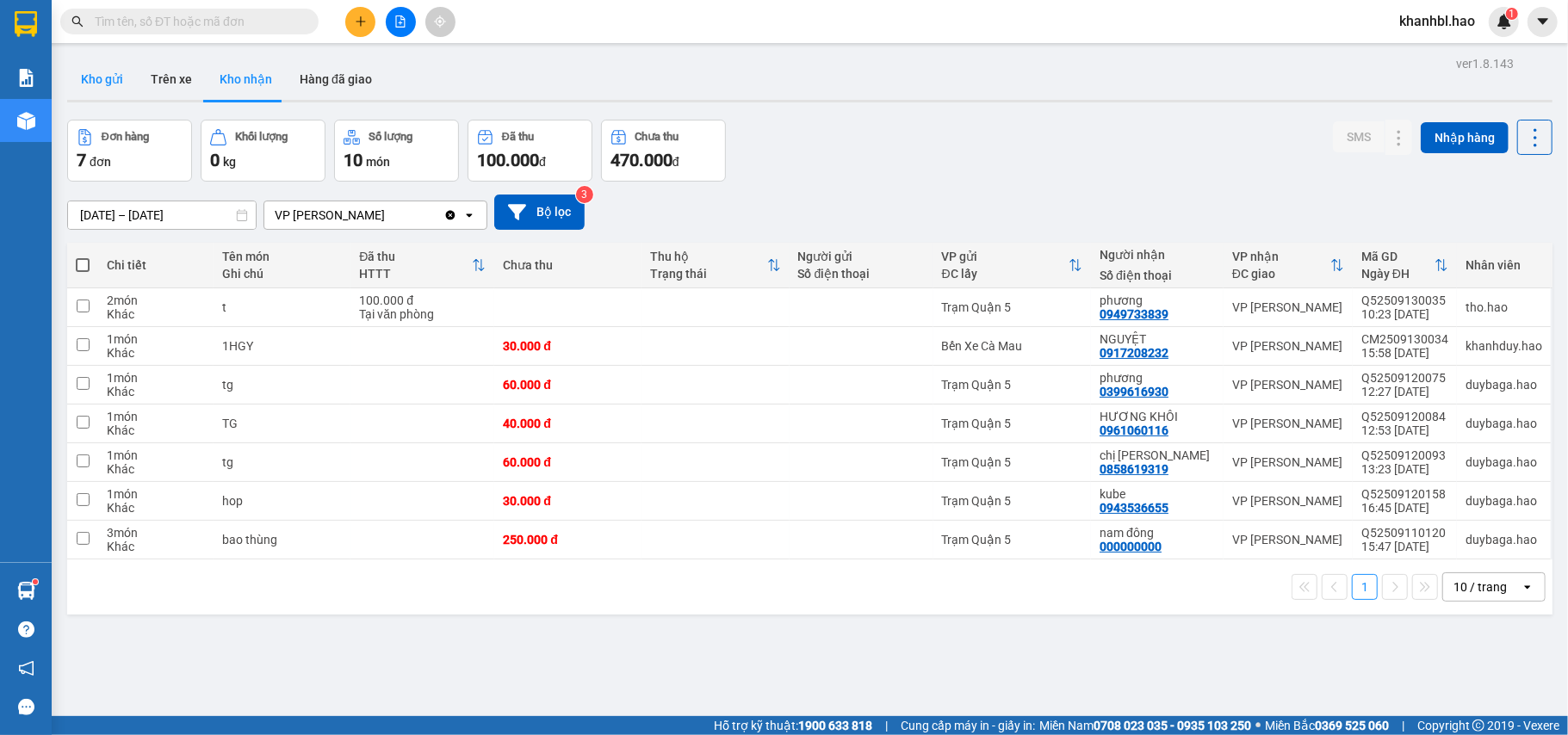
click at [101, 76] on button "Kho gửi" at bounding box center [102, 79] width 70 height 41
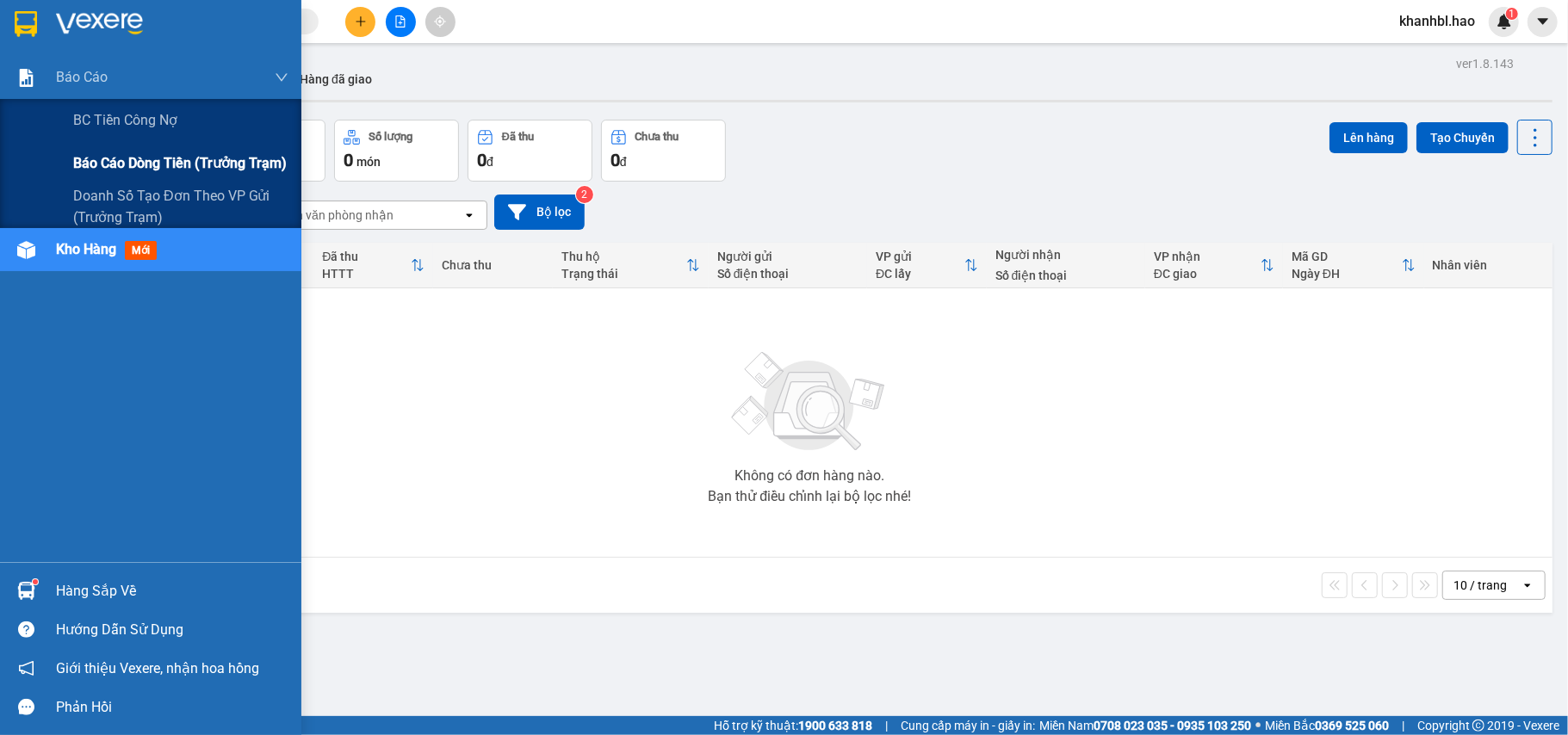
click at [141, 163] on span "Báo cáo dòng tiền (trưởng trạm)" at bounding box center [180, 163] width 213 height 21
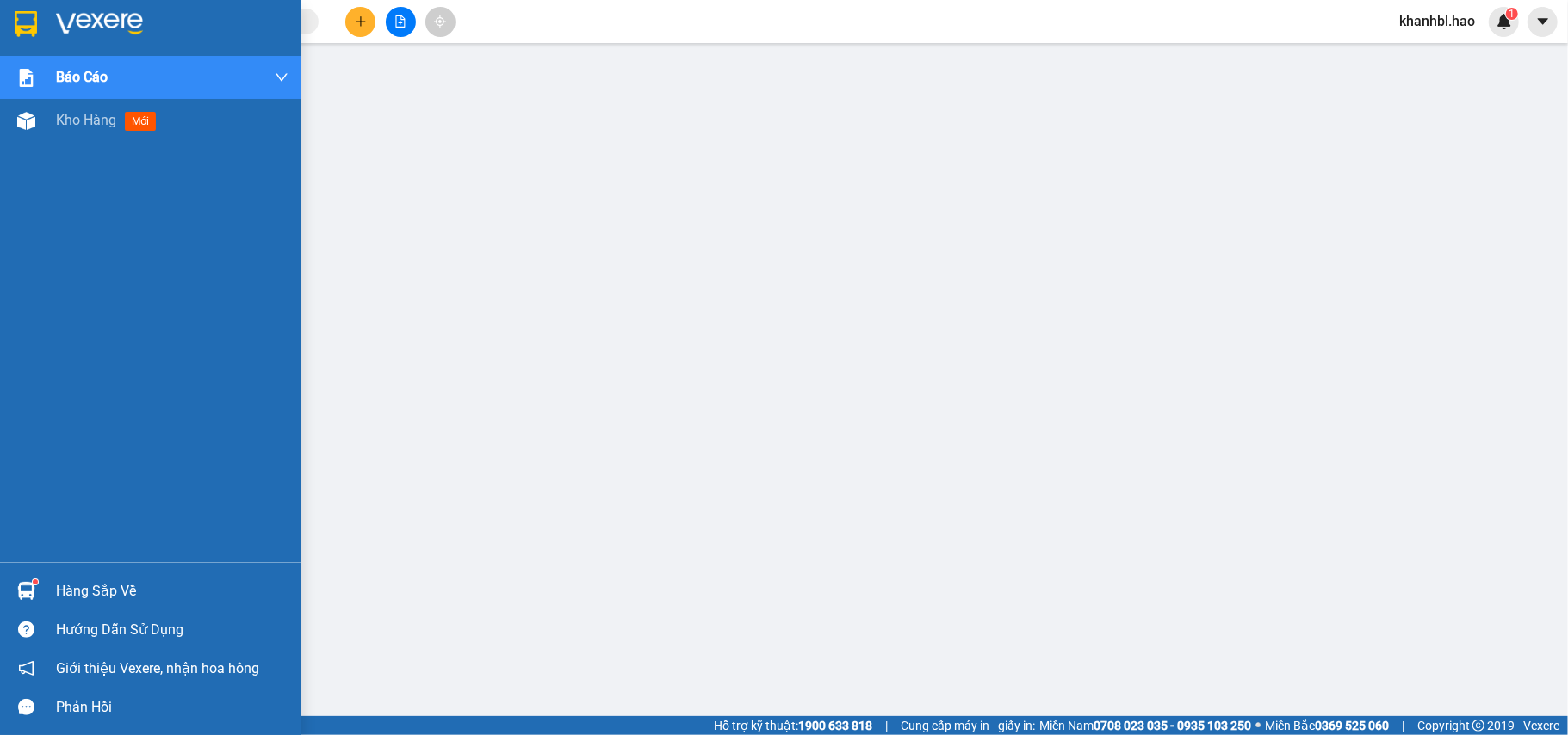
click at [28, 30] on img at bounding box center [25, 24] width 22 height 26
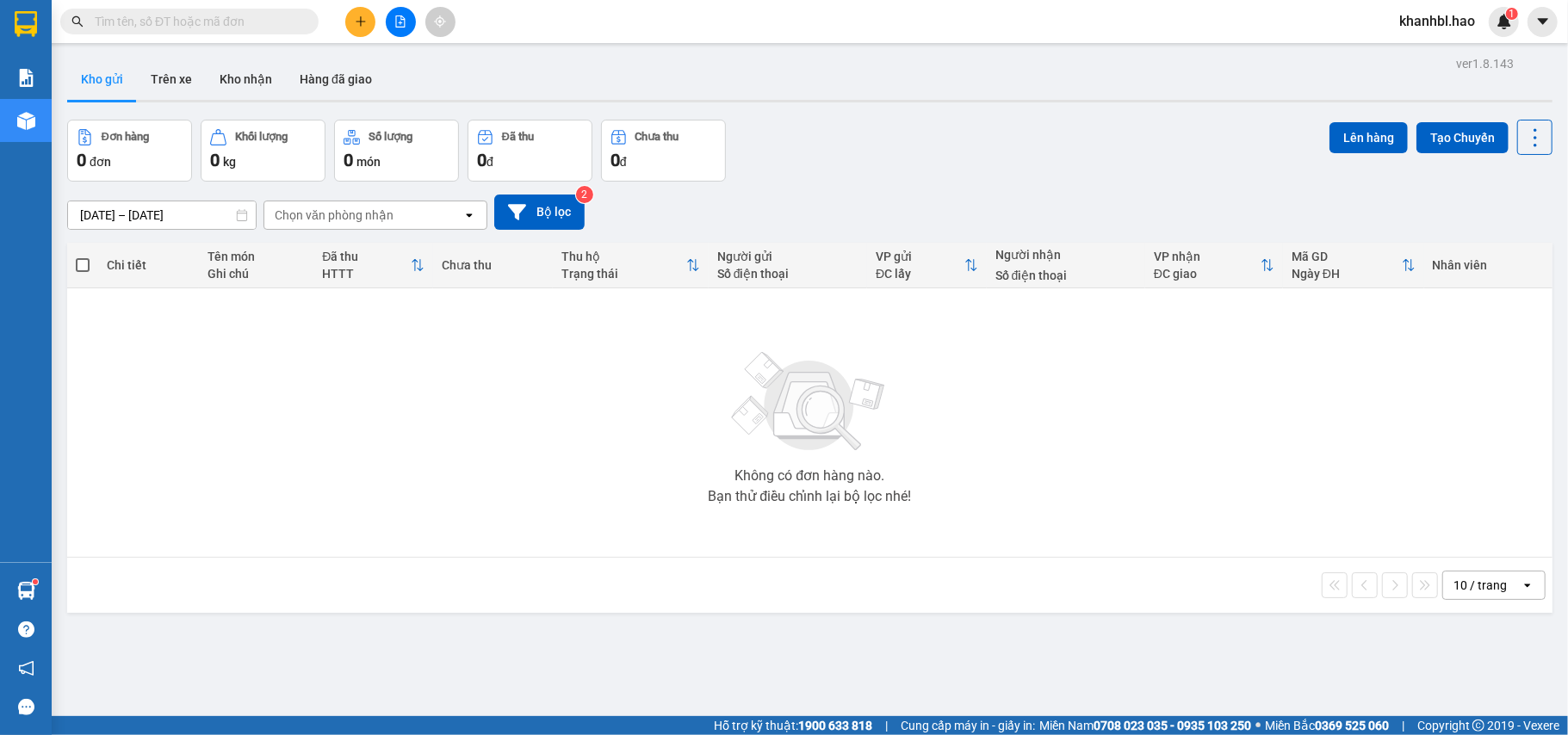
click at [105, 79] on button "Kho gửi" at bounding box center [102, 79] width 70 height 41
click at [317, 78] on button "Hàng đã giao" at bounding box center [336, 79] width 100 height 41
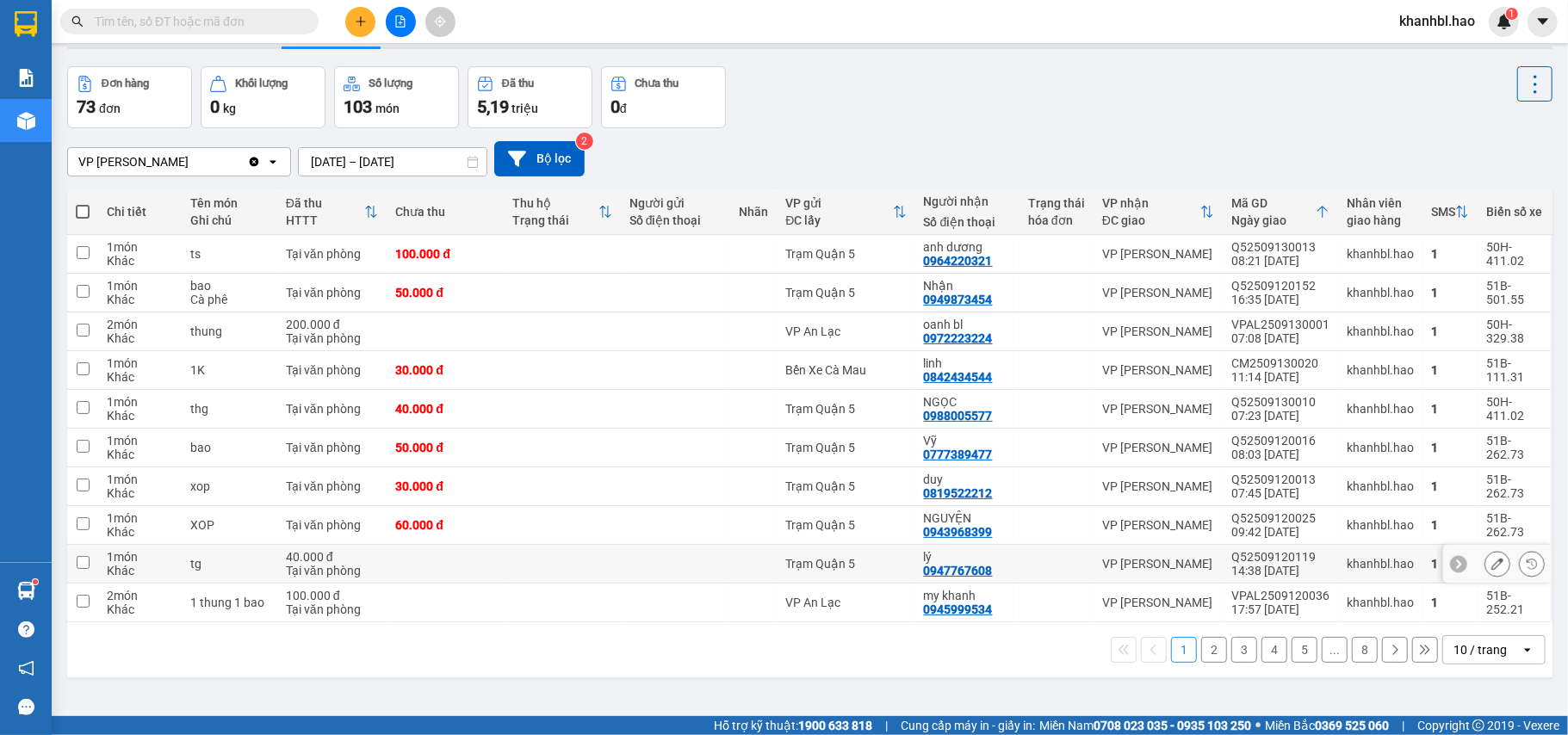
scroll to position [79, 0]
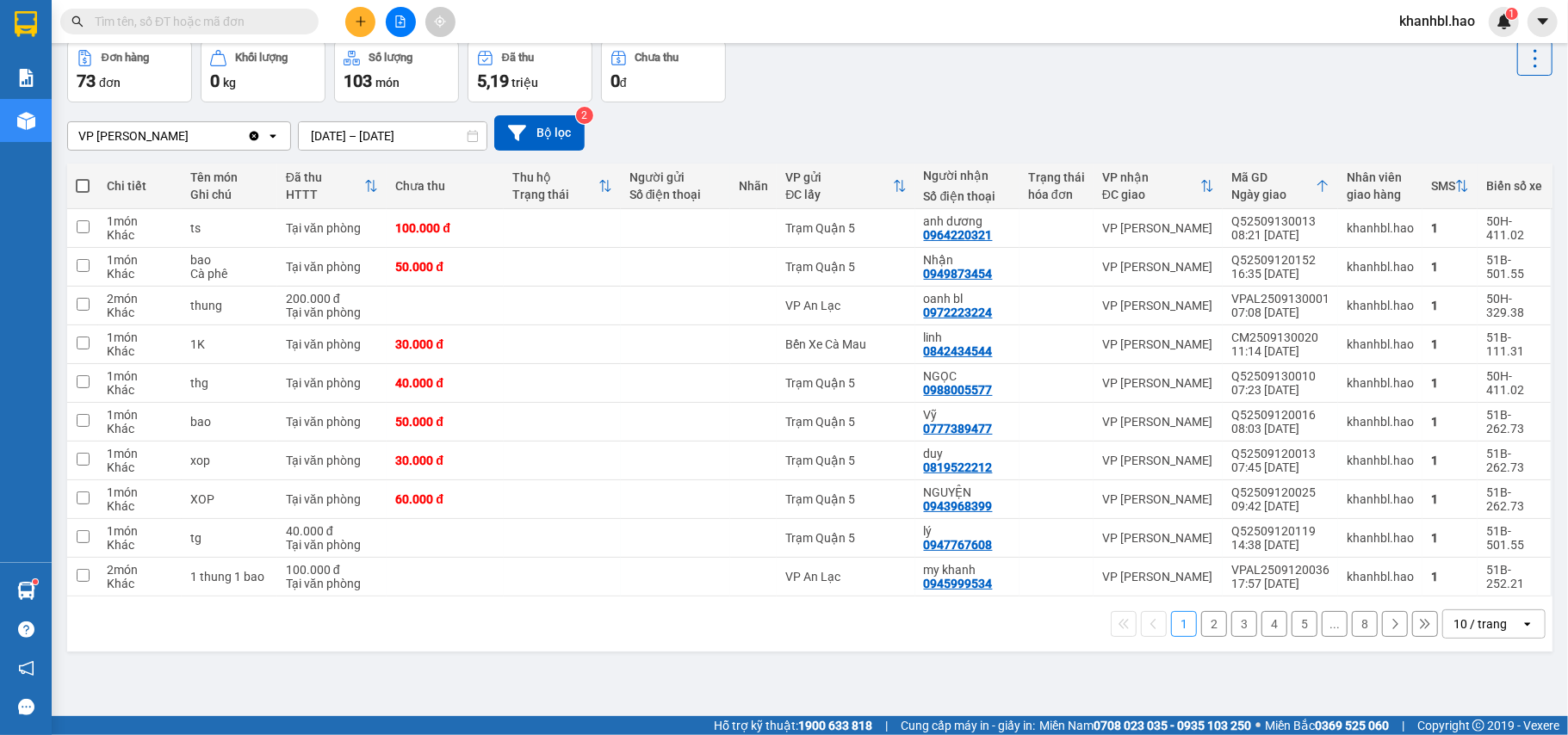
click at [1201, 630] on button "2" at bounding box center [1213, 624] width 26 height 26
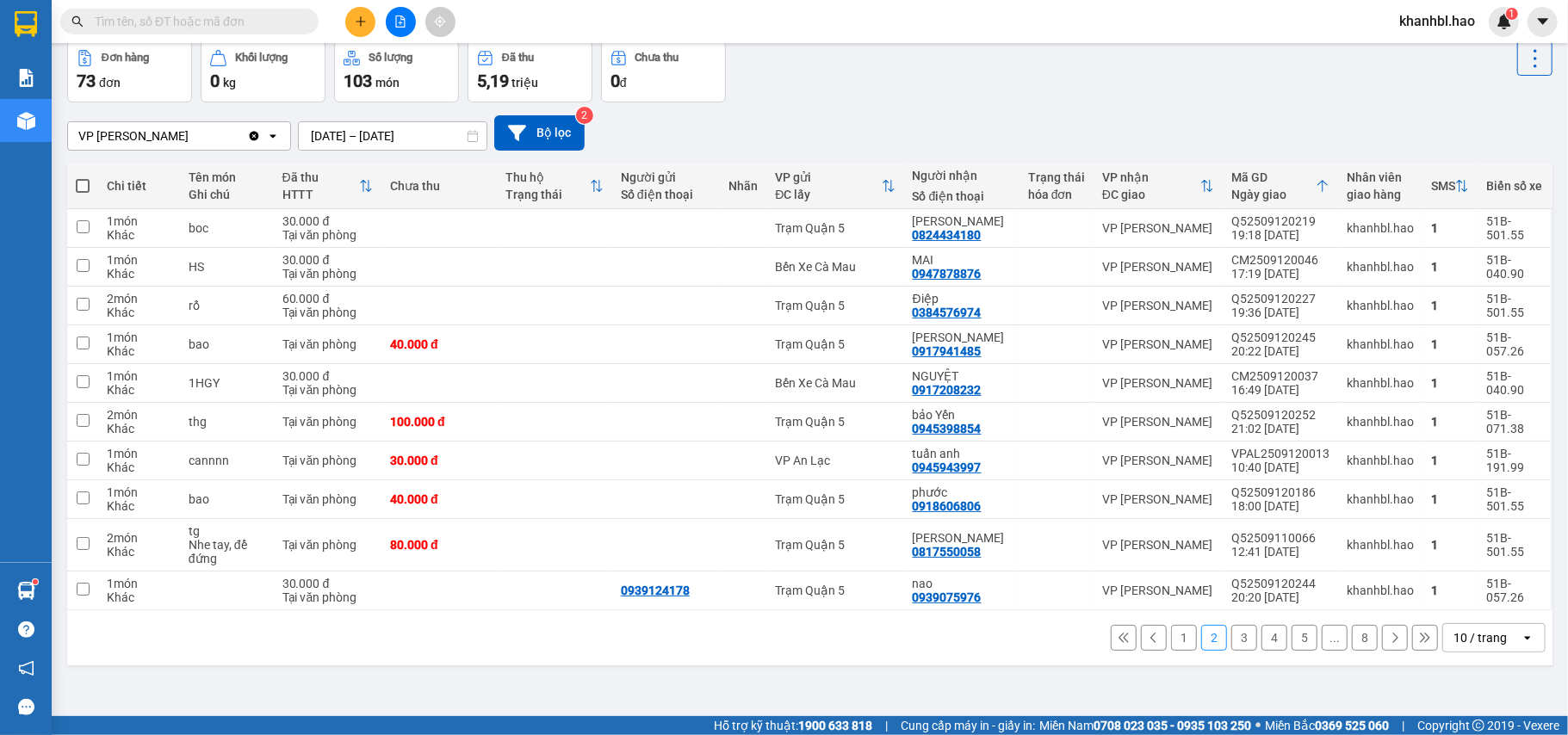
click at [1171, 638] on button "1" at bounding box center [1184, 637] width 26 height 26
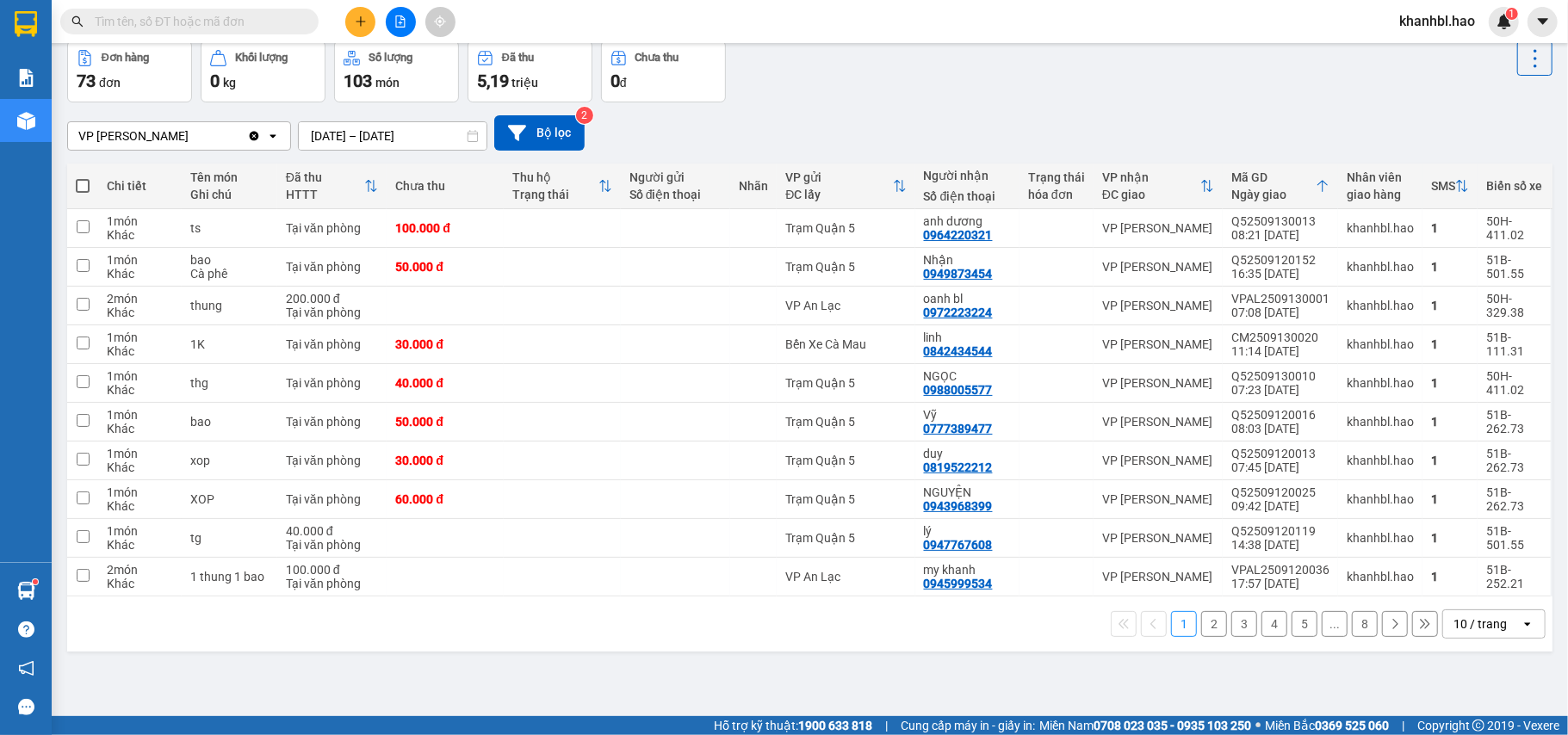
click at [1231, 628] on button "3" at bounding box center [1244, 624] width 26 height 26
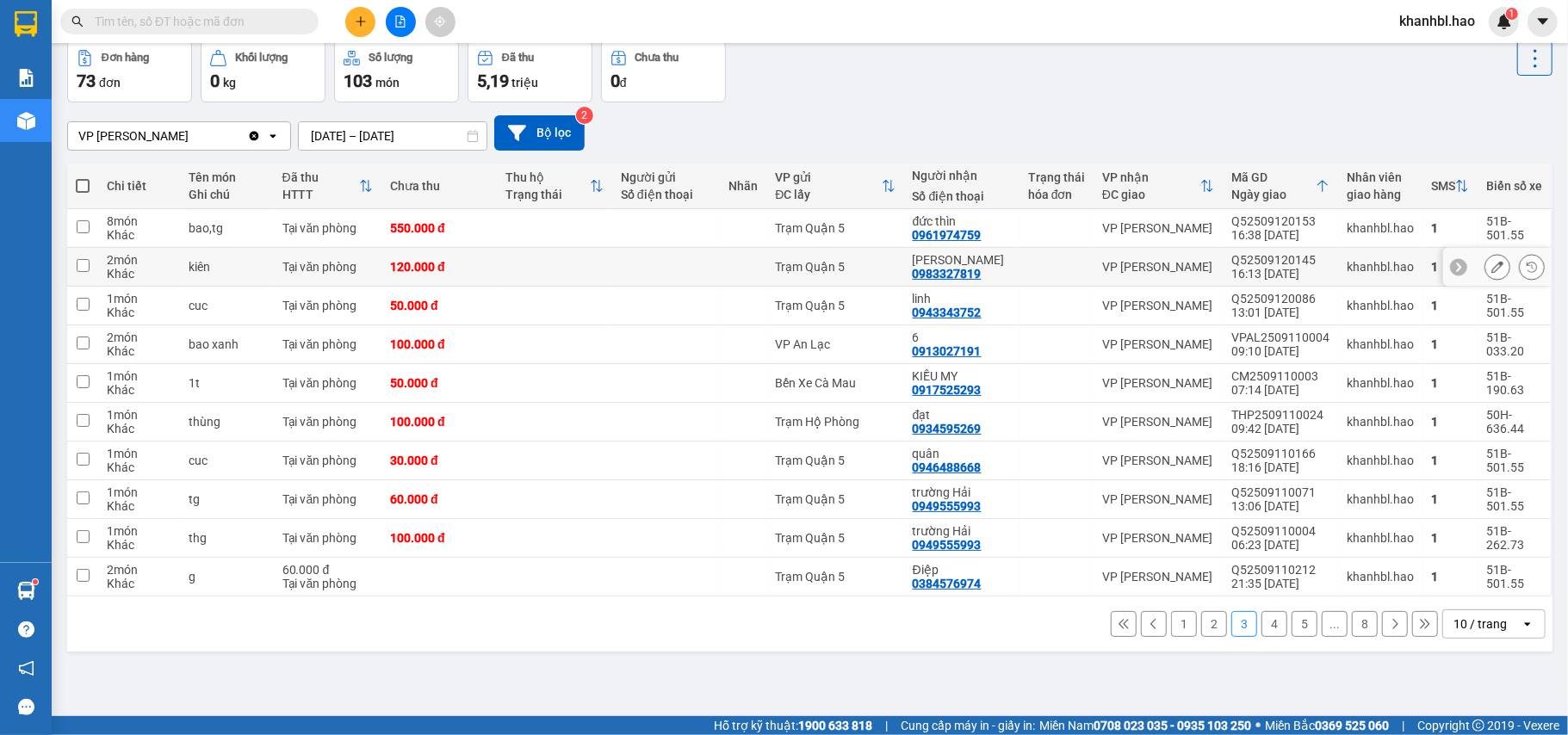
click at [1492, 272] on icon at bounding box center [1497, 266] width 12 height 12
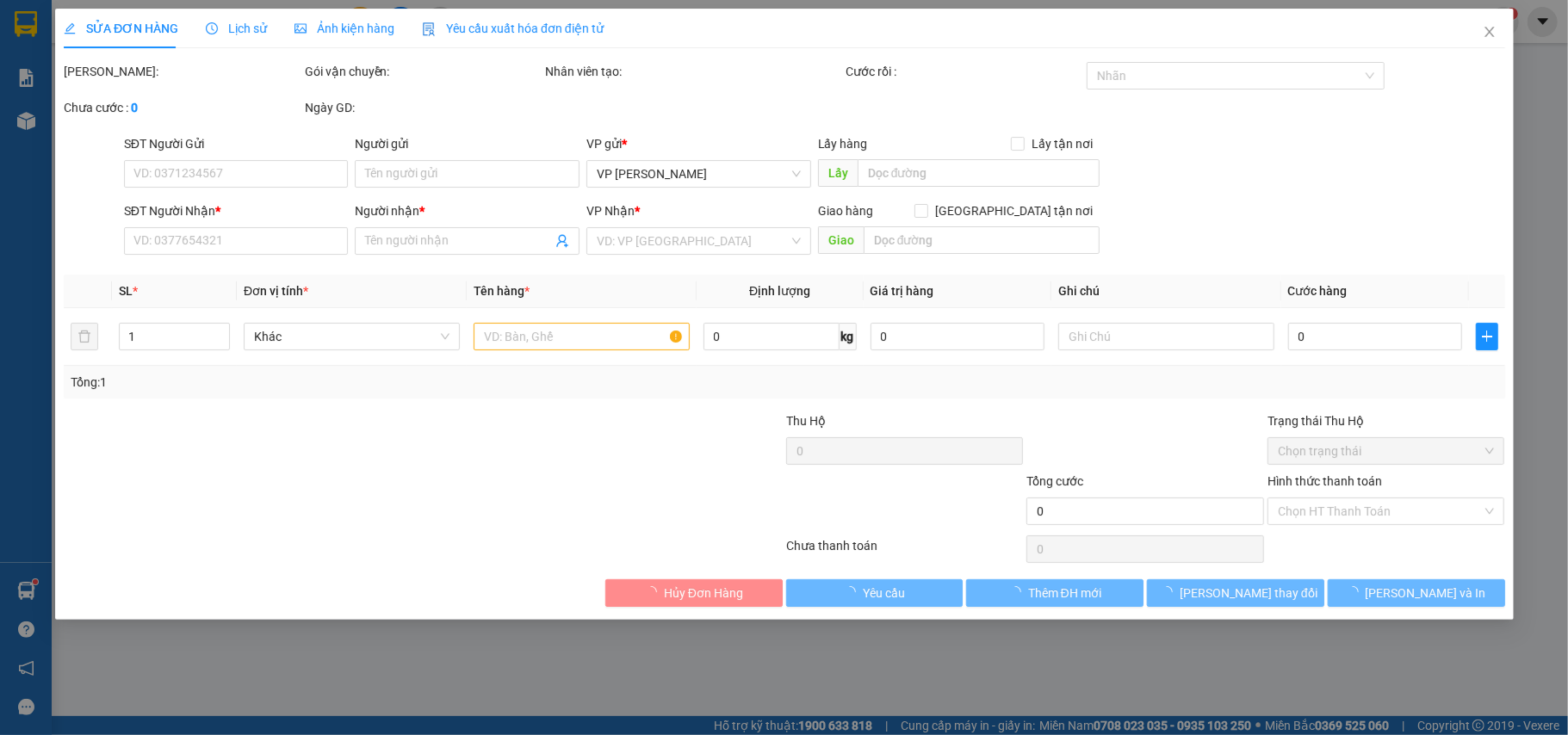
type input "0983327819"
type input "[PERSON_NAME]"
type input "120.000"
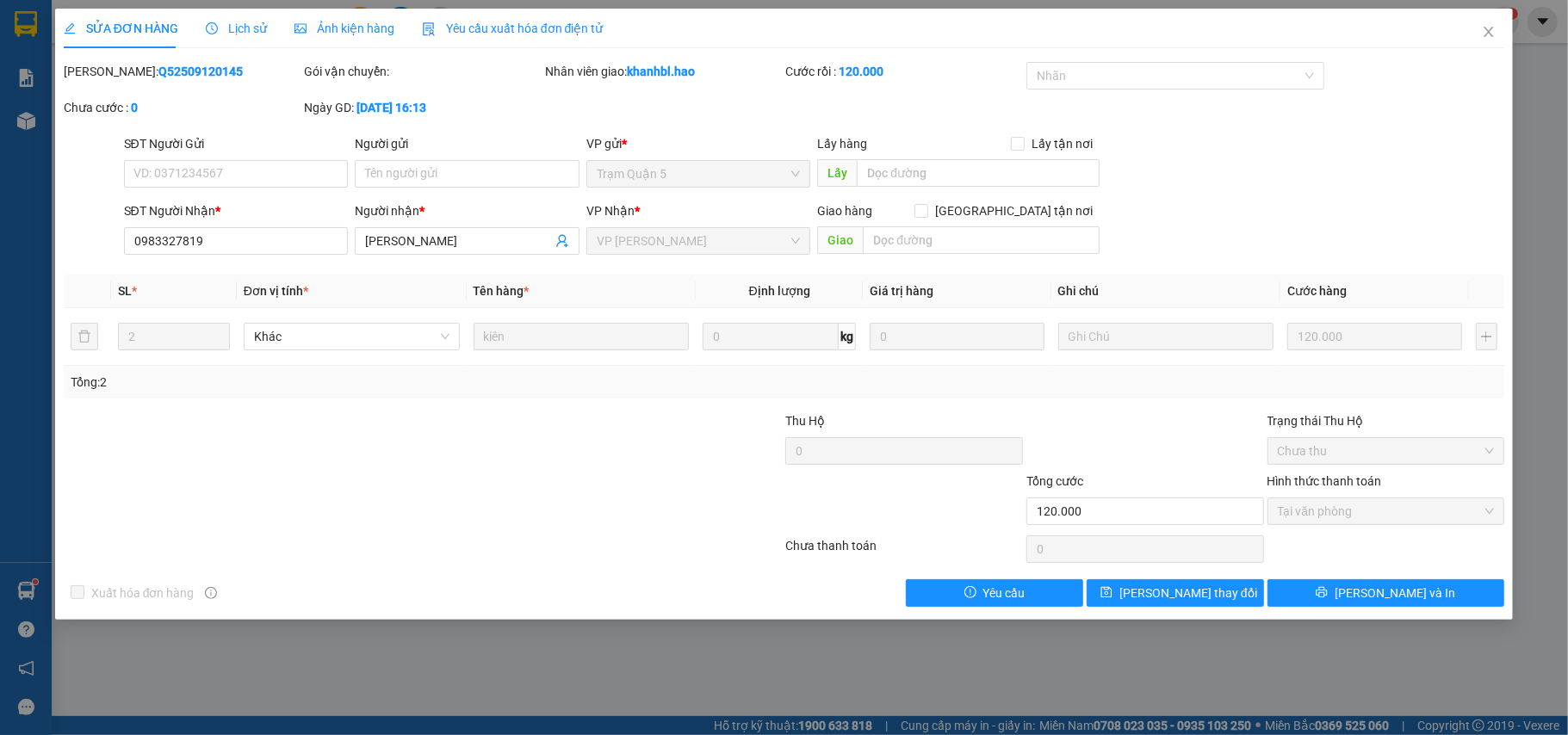
click at [353, 21] on span "Ảnh kiện hàng" at bounding box center [345, 28] width 100 height 13
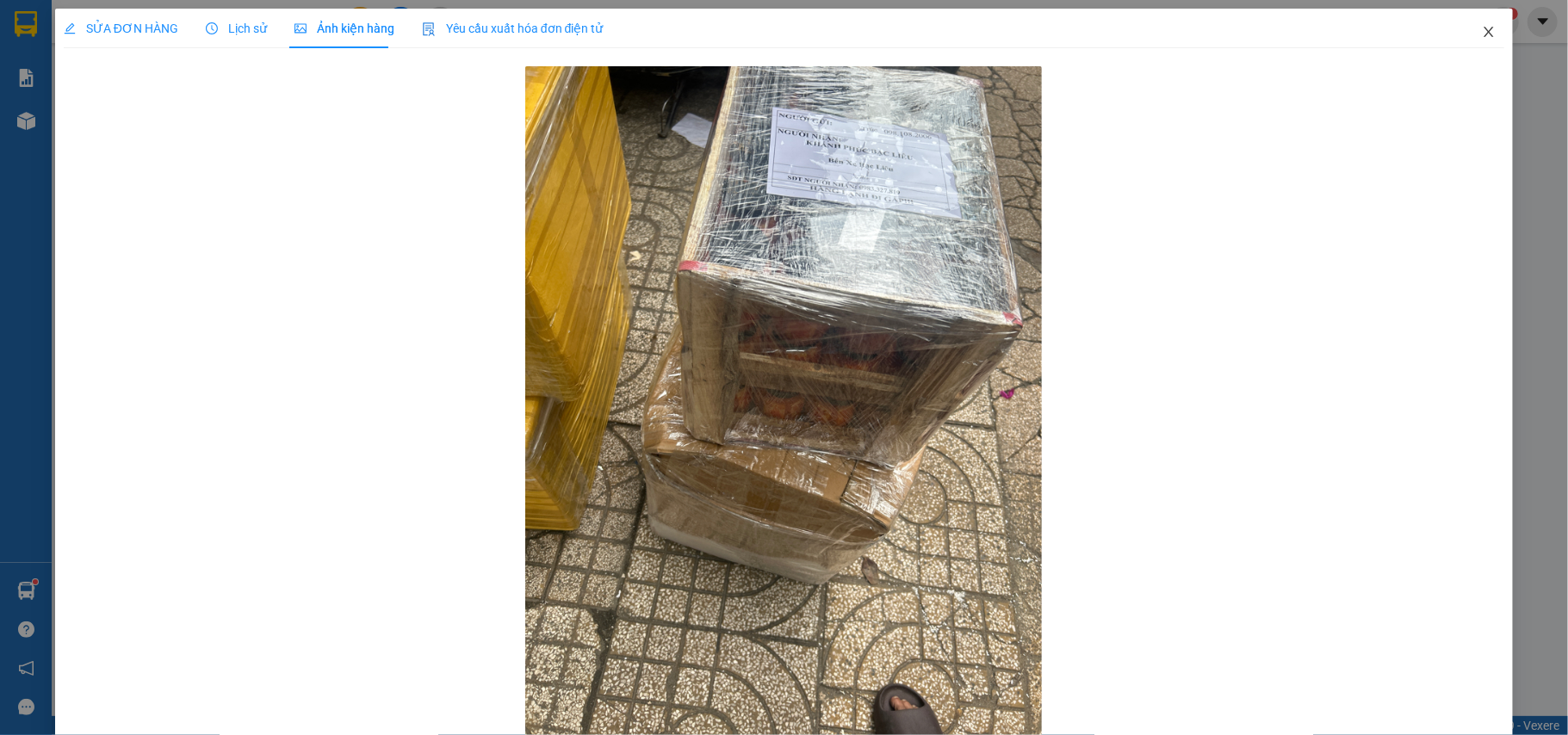
click at [1482, 29] on icon "close" at bounding box center [1488, 31] width 13 height 13
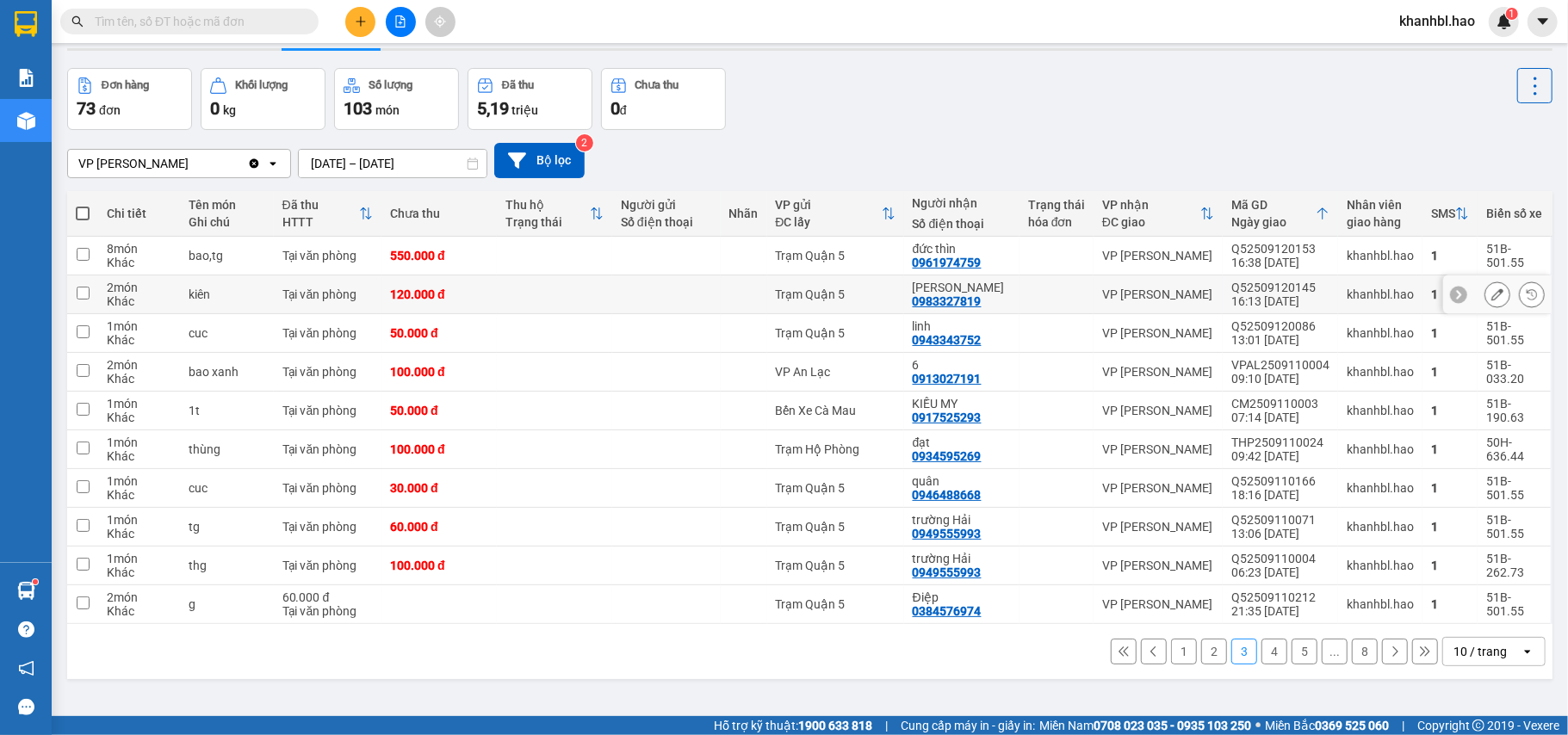
scroll to position [79, 0]
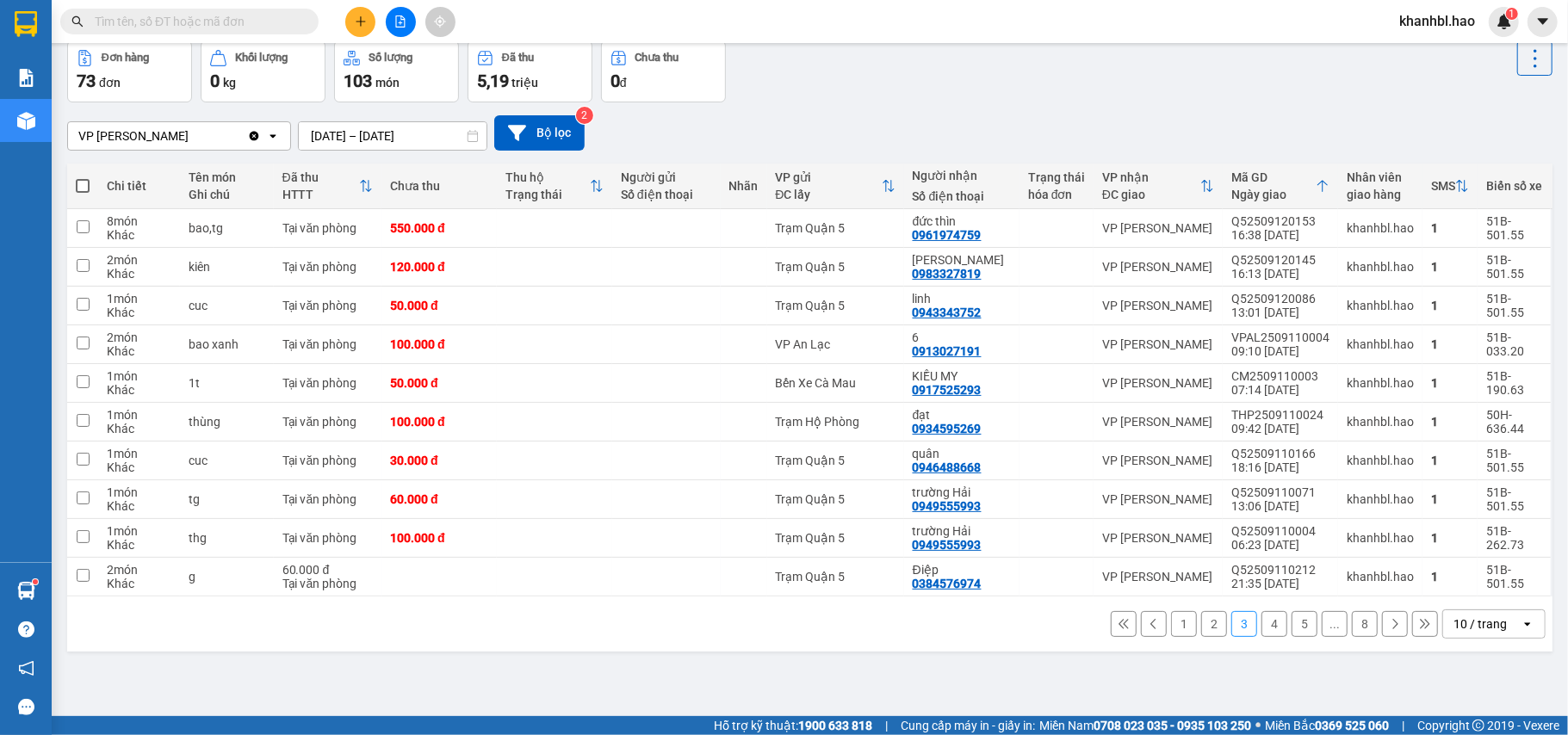
click at [1201, 631] on button "2" at bounding box center [1213, 624] width 26 height 26
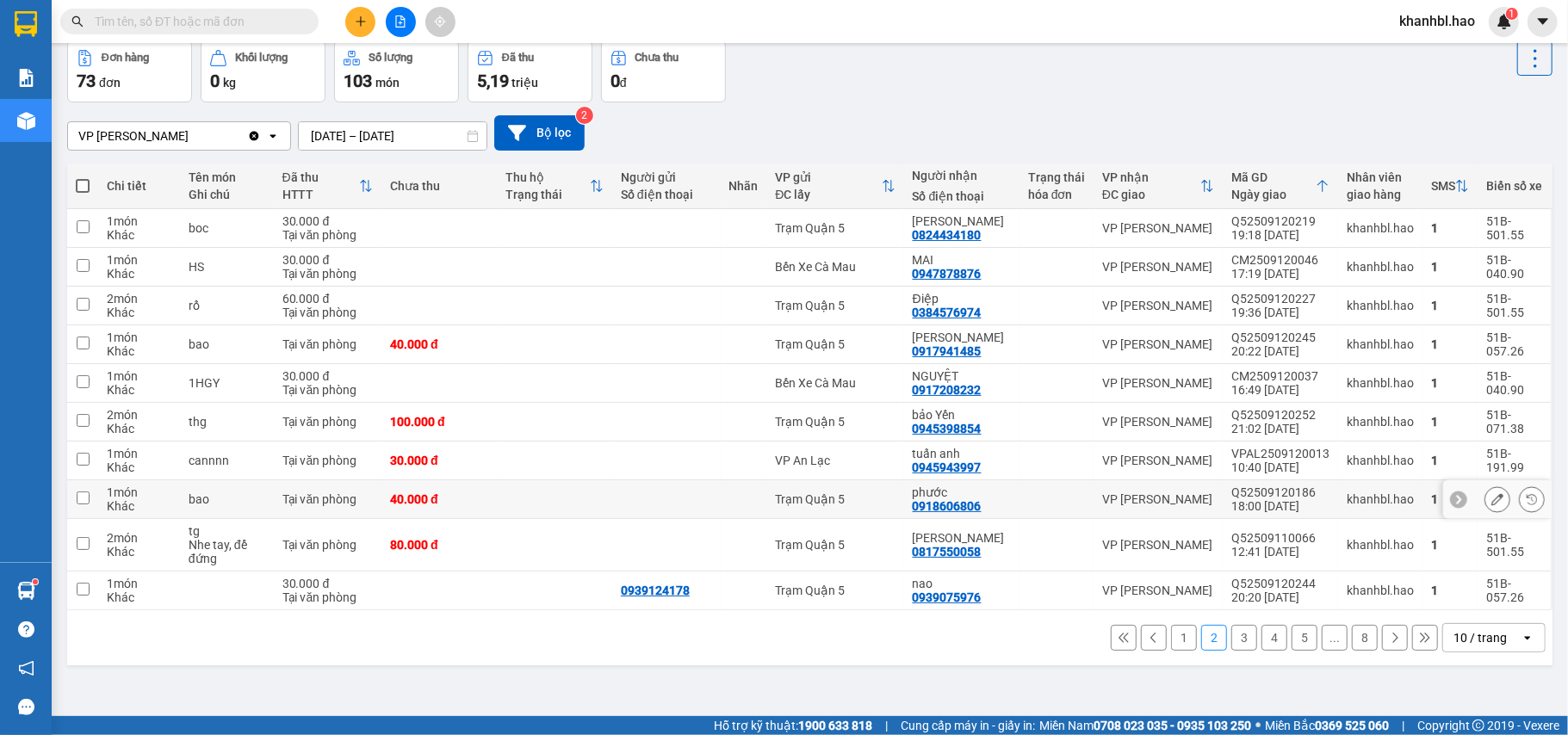
click at [1492, 505] on icon at bounding box center [1497, 499] width 12 height 12
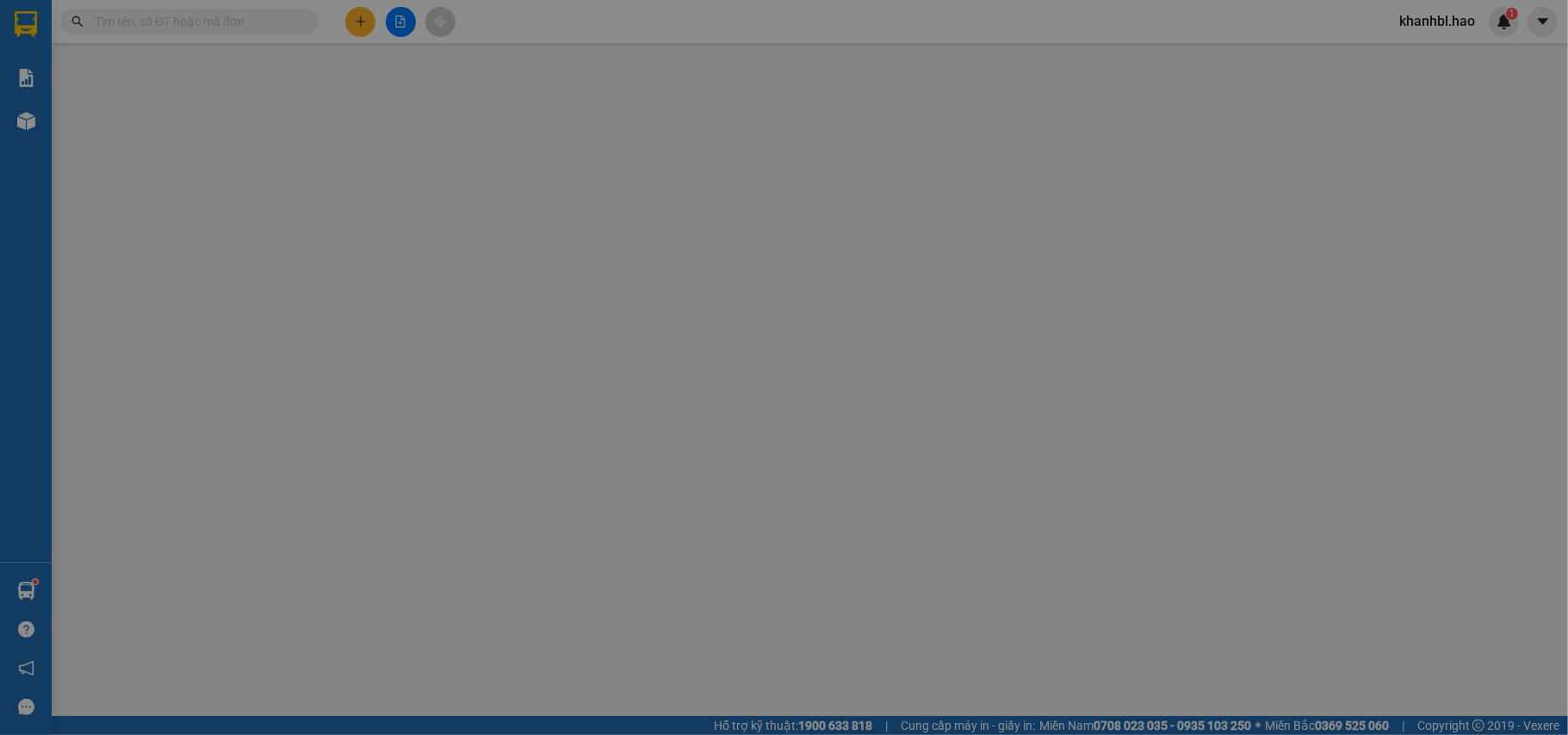
type input "0918606806"
type input "phước"
type input "40.000"
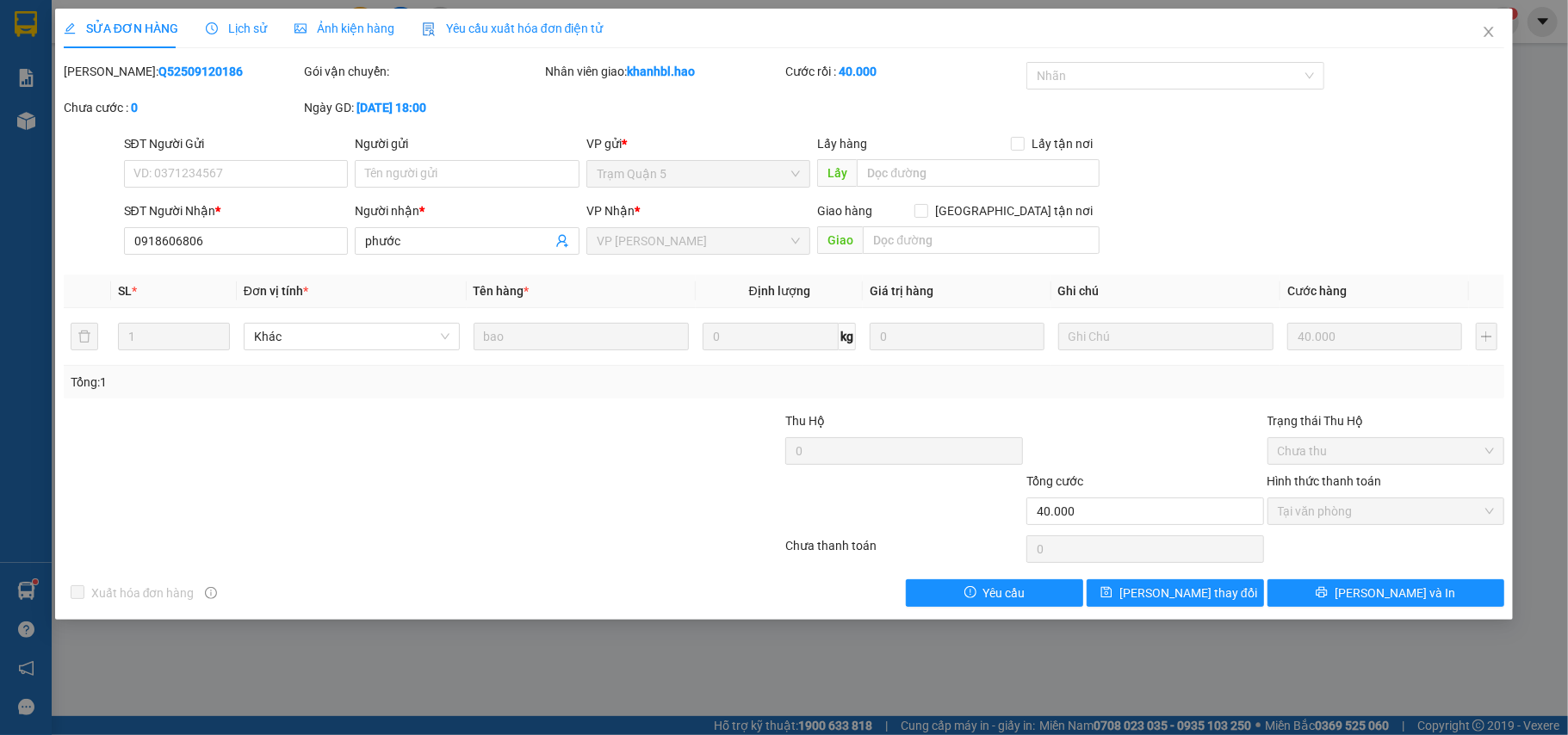
click at [363, 32] on span "Ảnh kiện hàng" at bounding box center [345, 28] width 100 height 13
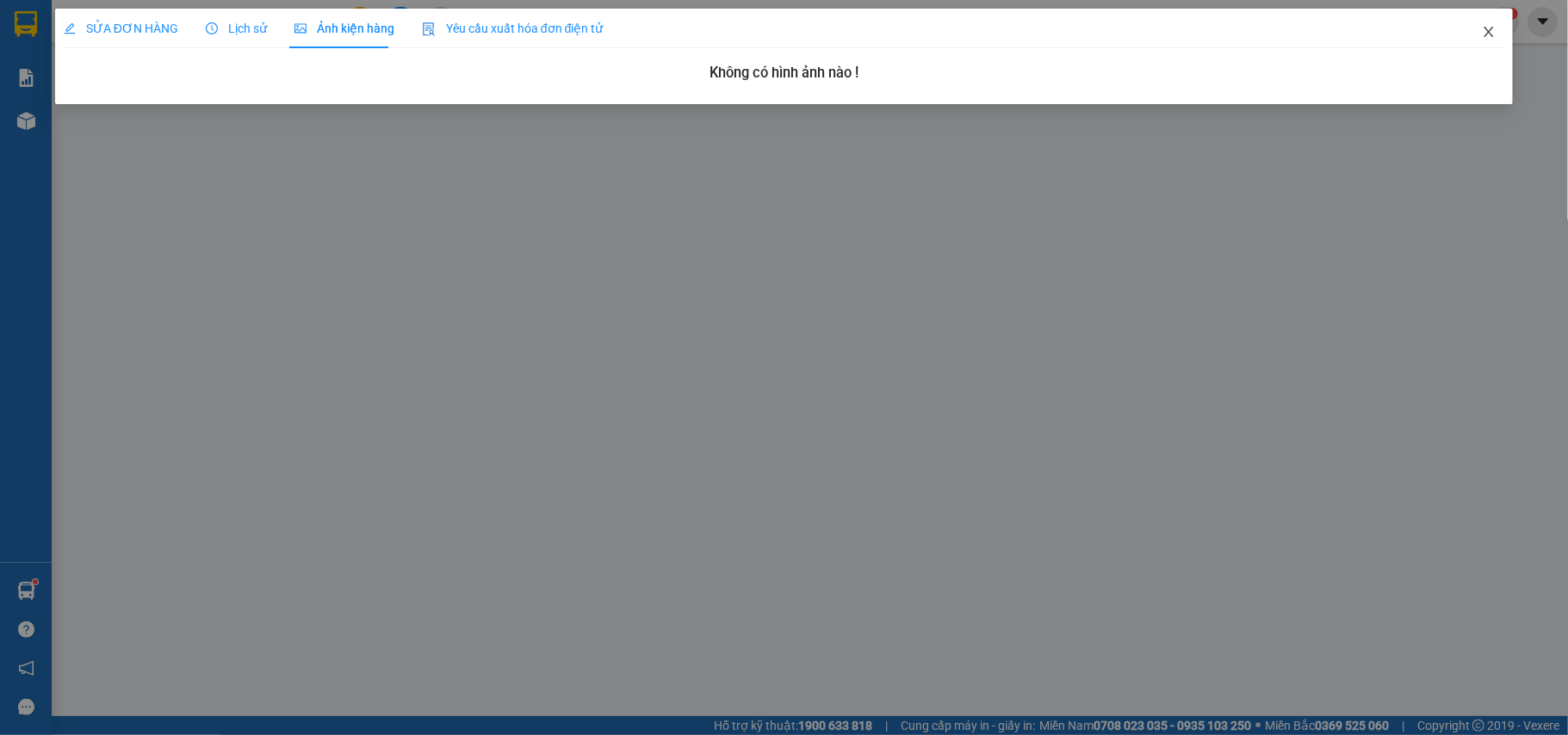
click at [1486, 37] on icon "close" at bounding box center [1489, 32] width 10 height 11
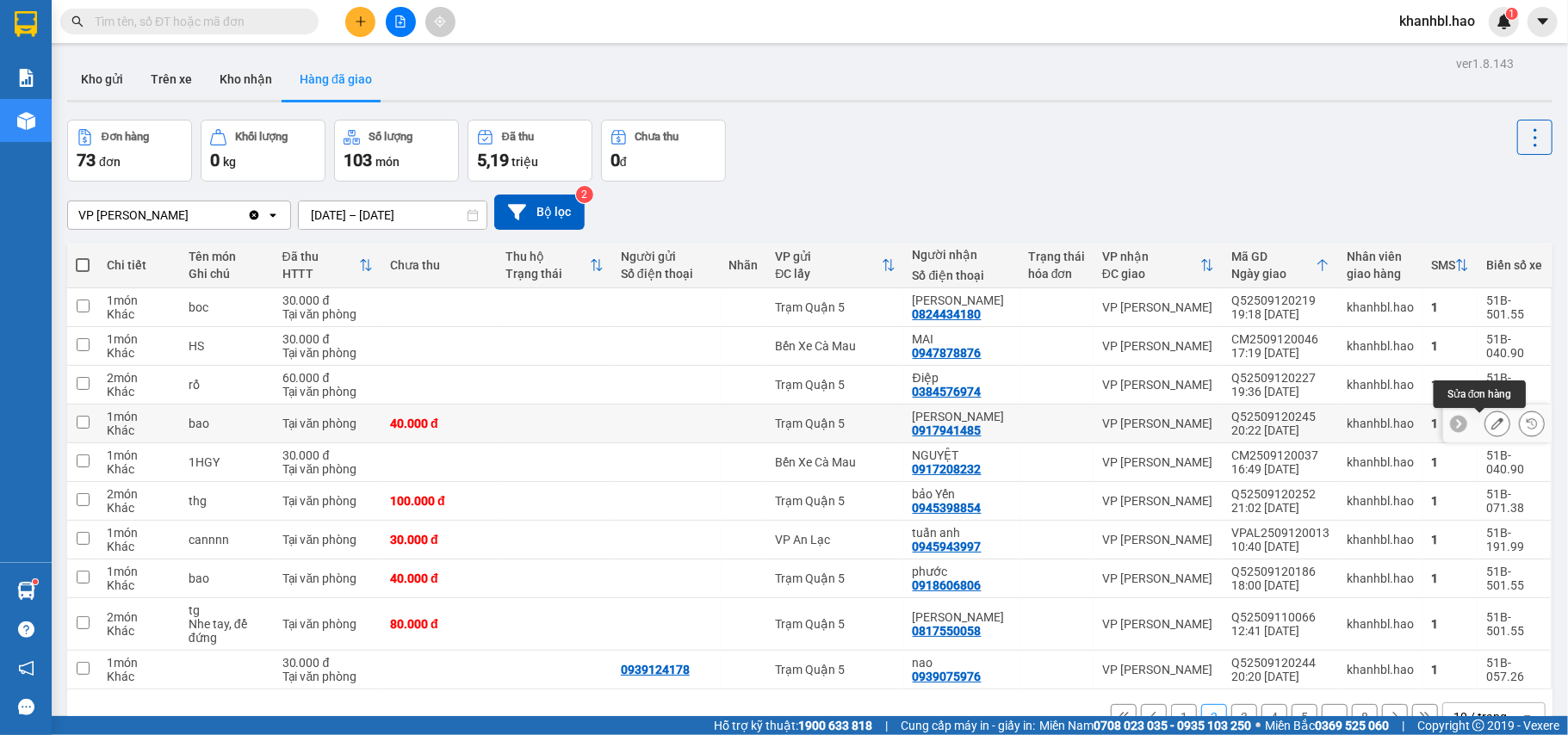
click at [1492, 430] on icon at bounding box center [1497, 423] width 12 height 12
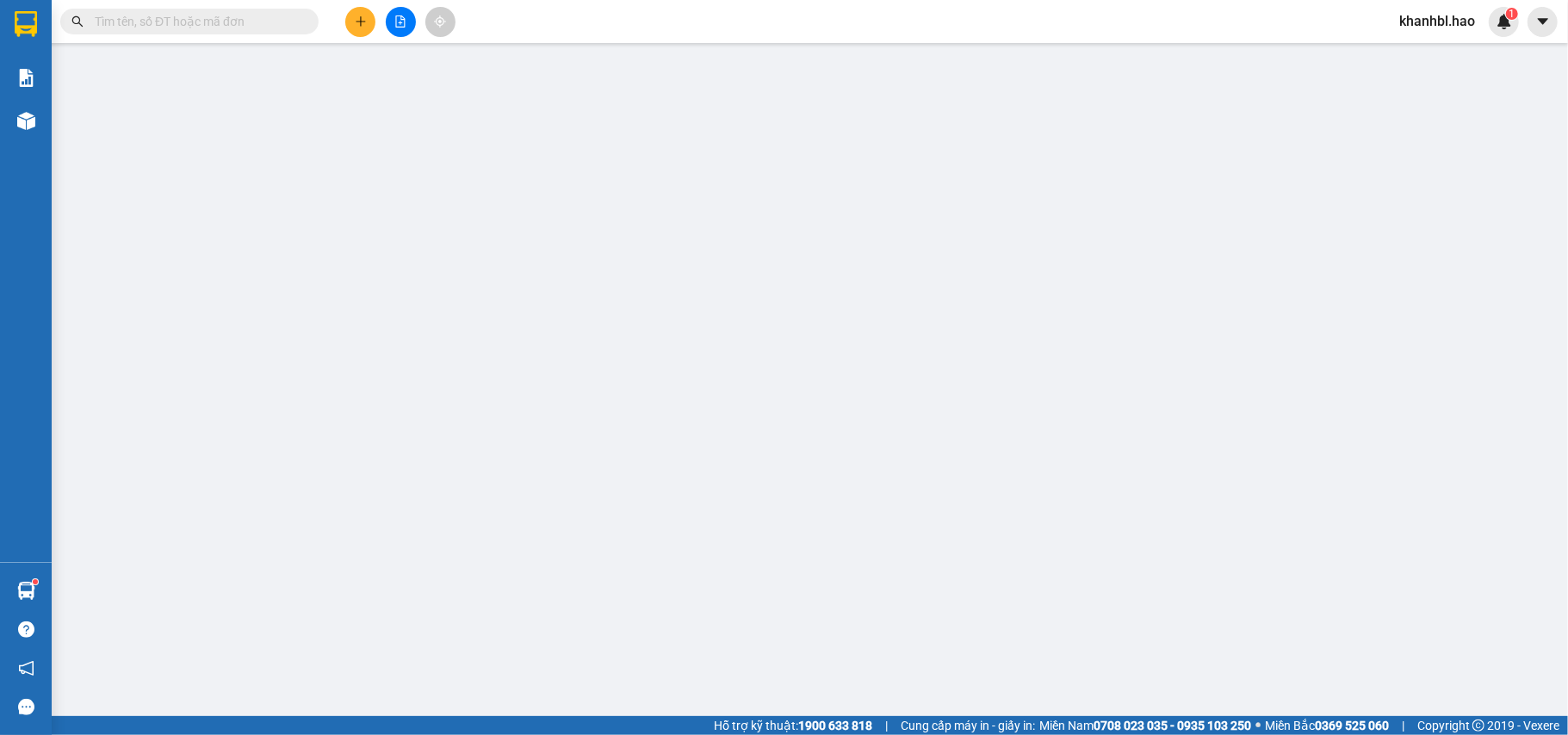
type input "0917941485"
type input "[PERSON_NAME]"
type input "40.000"
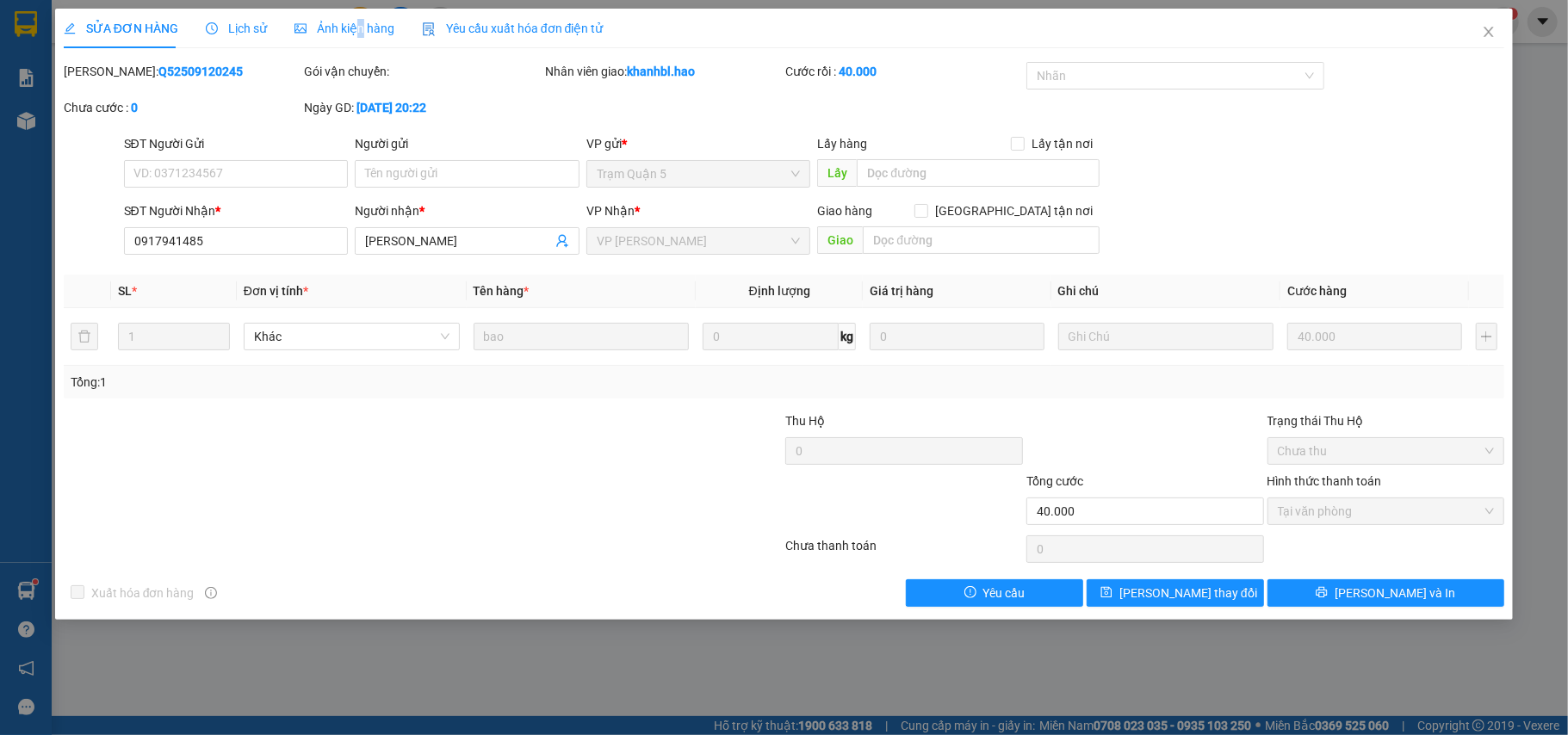
drag, startPoint x: 355, startPoint y: 21, endPoint x: 359, endPoint y: 81, distance: 60.1
click at [356, 21] on span "Ảnh kiện hàng" at bounding box center [345, 28] width 100 height 13
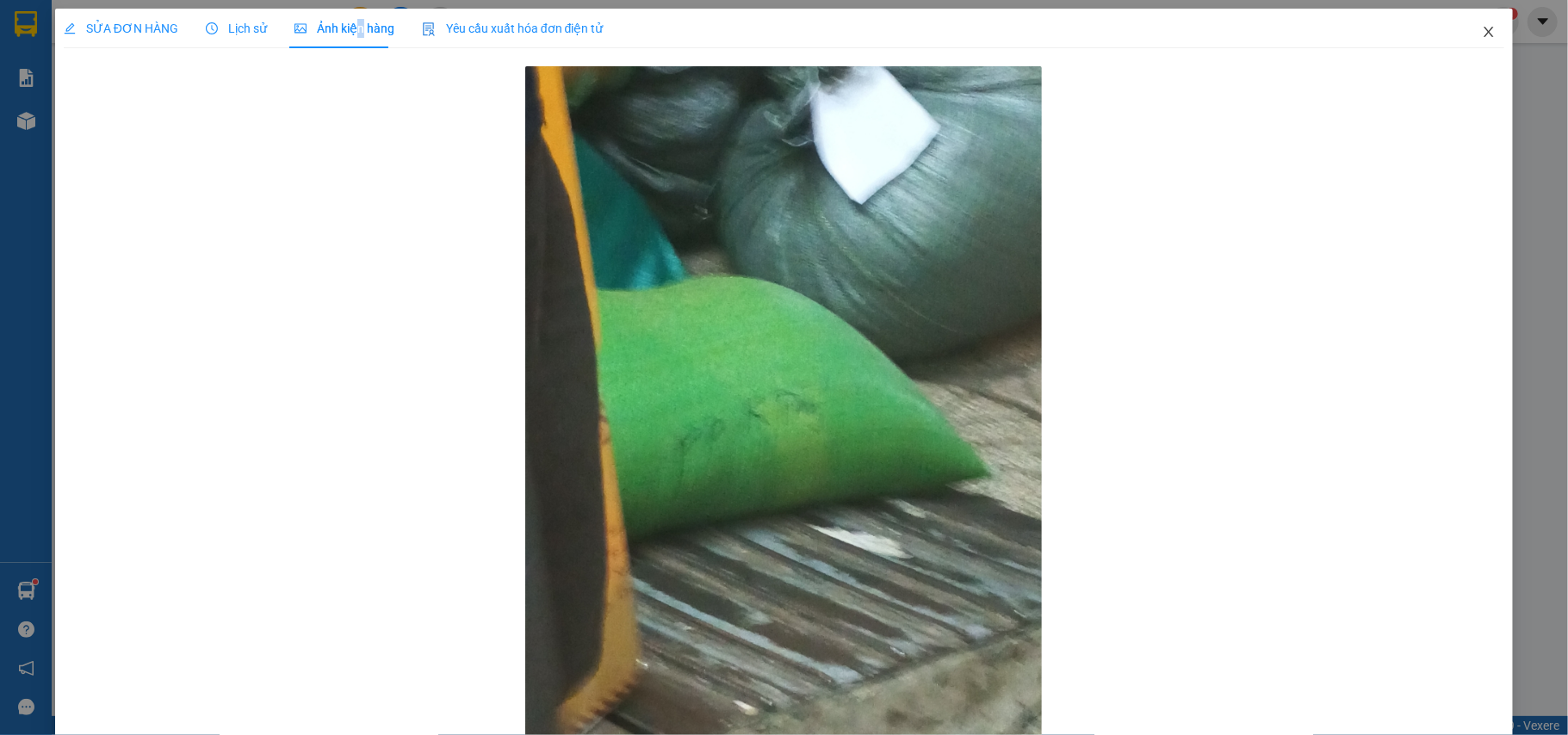
click at [1485, 33] on icon "close" at bounding box center [1489, 32] width 10 height 11
